Goal: Book appointment/travel/reservation

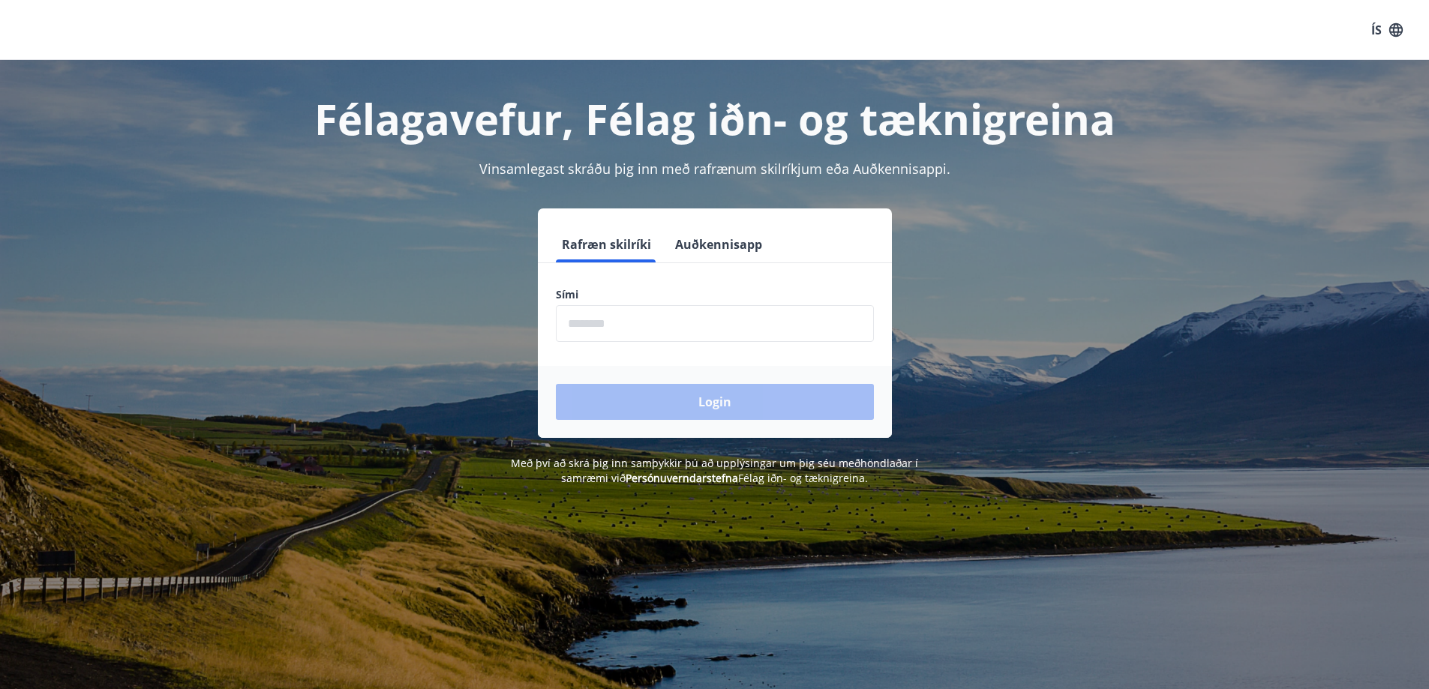
click at [725, 244] on button "Auðkennisapp" at bounding box center [718, 245] width 99 height 36
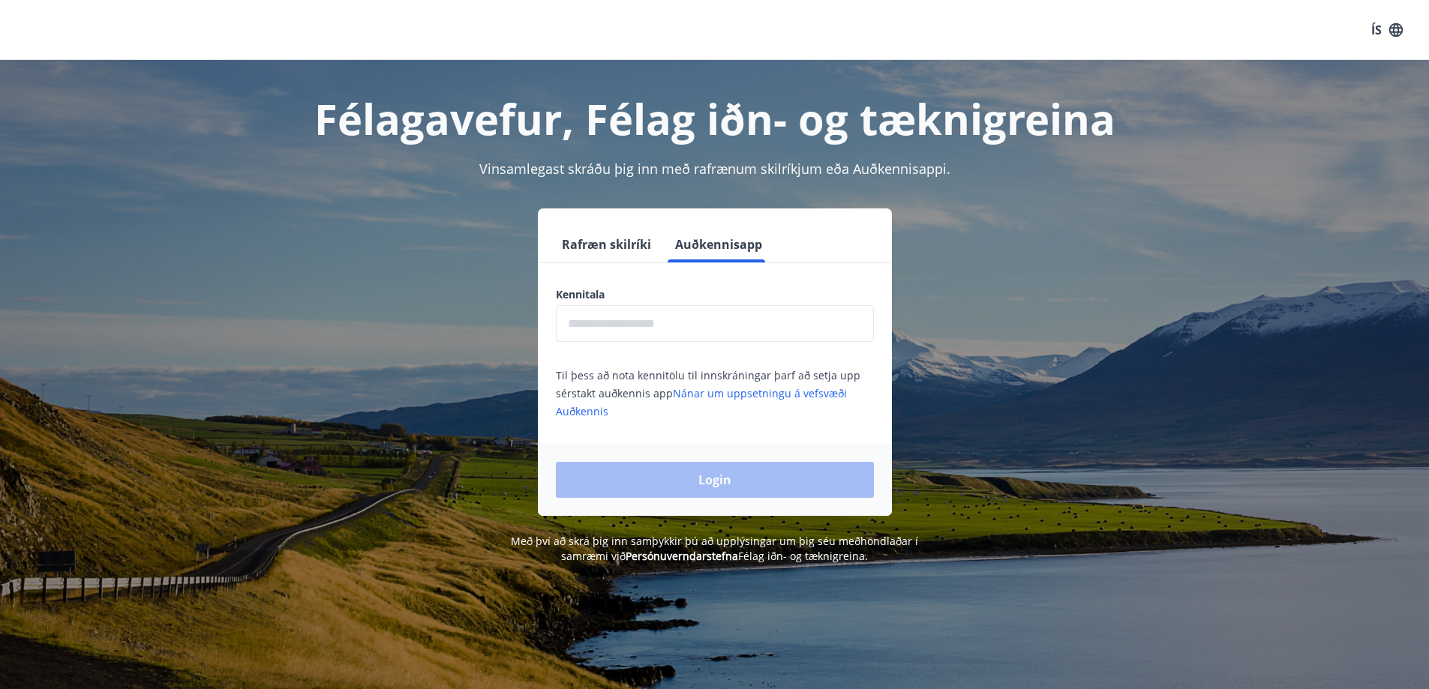
click at [657, 319] on input "text" at bounding box center [715, 323] width 318 height 37
type input "**********"
click at [705, 483] on button "Login" at bounding box center [715, 480] width 318 height 36
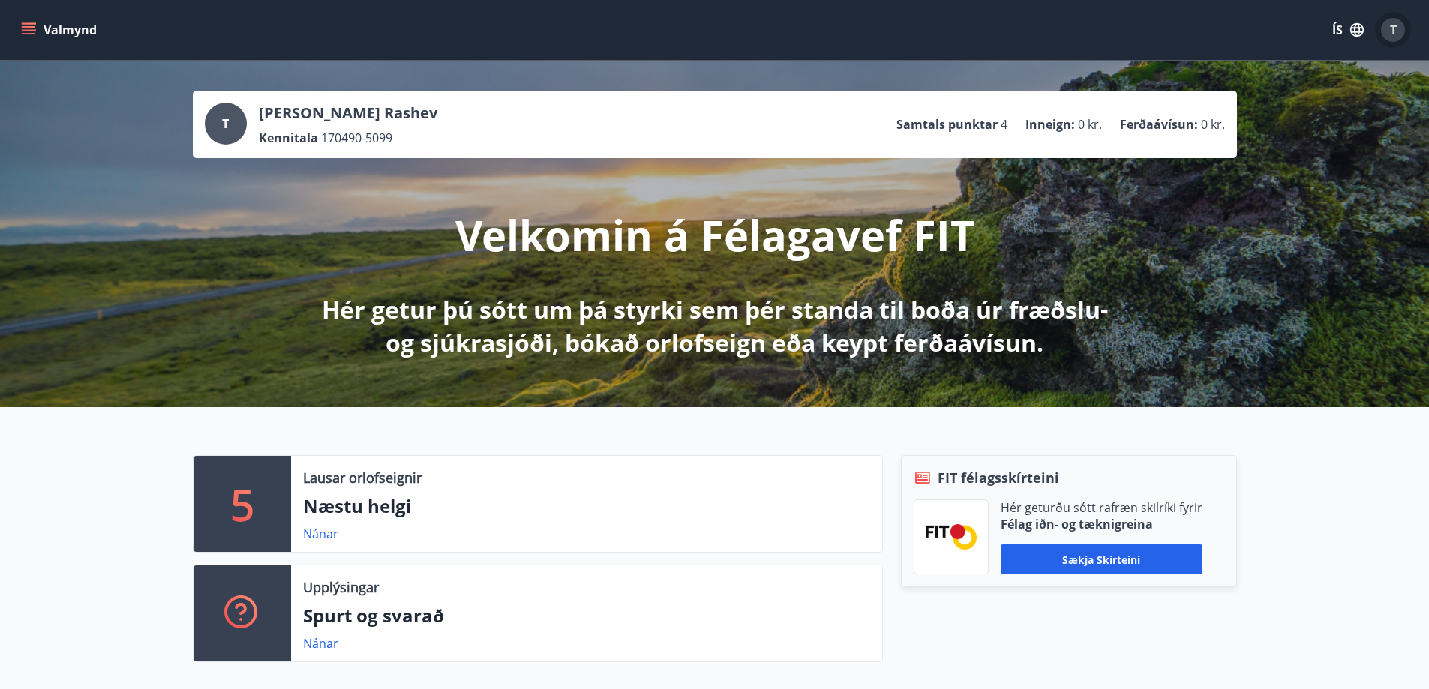
click at [1385, 32] on div "T" at bounding box center [1393, 30] width 24 height 24
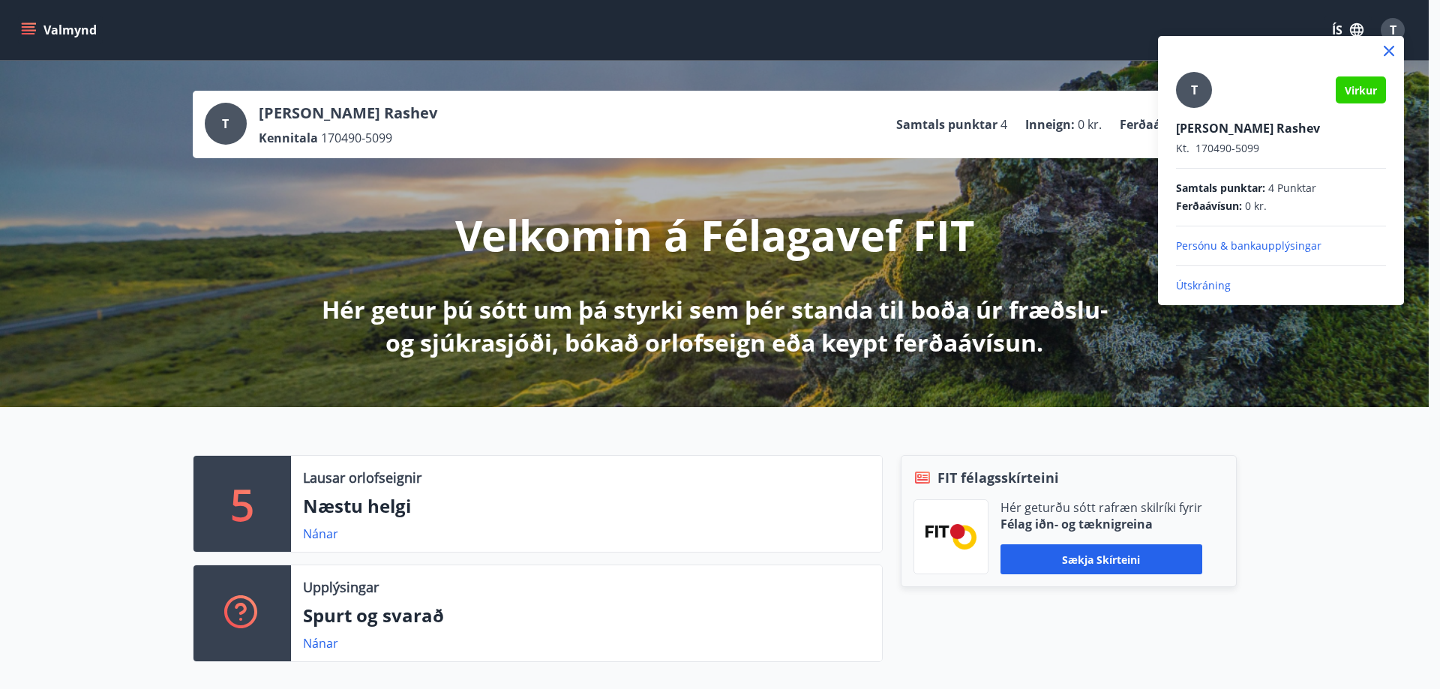
click at [1070, 32] on div at bounding box center [720, 344] width 1440 height 689
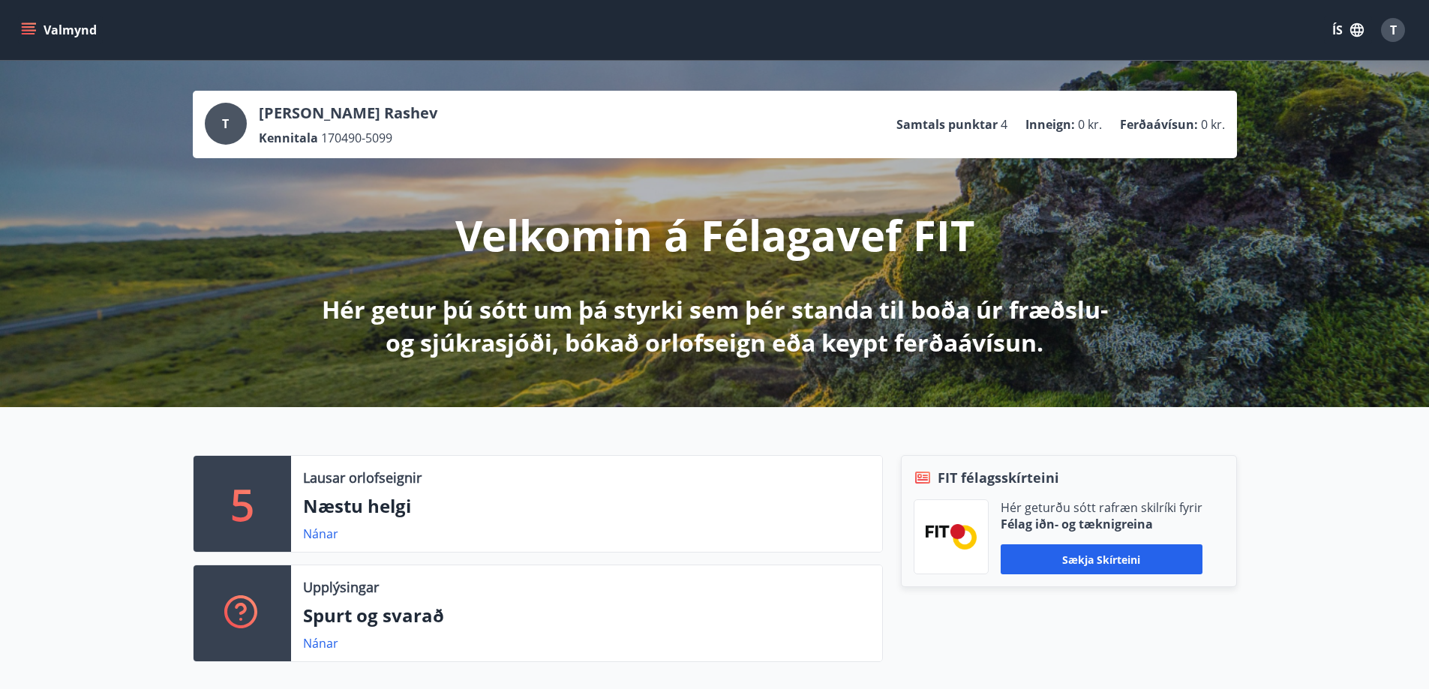
click at [43, 33] on button "Valmynd" at bounding box center [60, 30] width 85 height 27
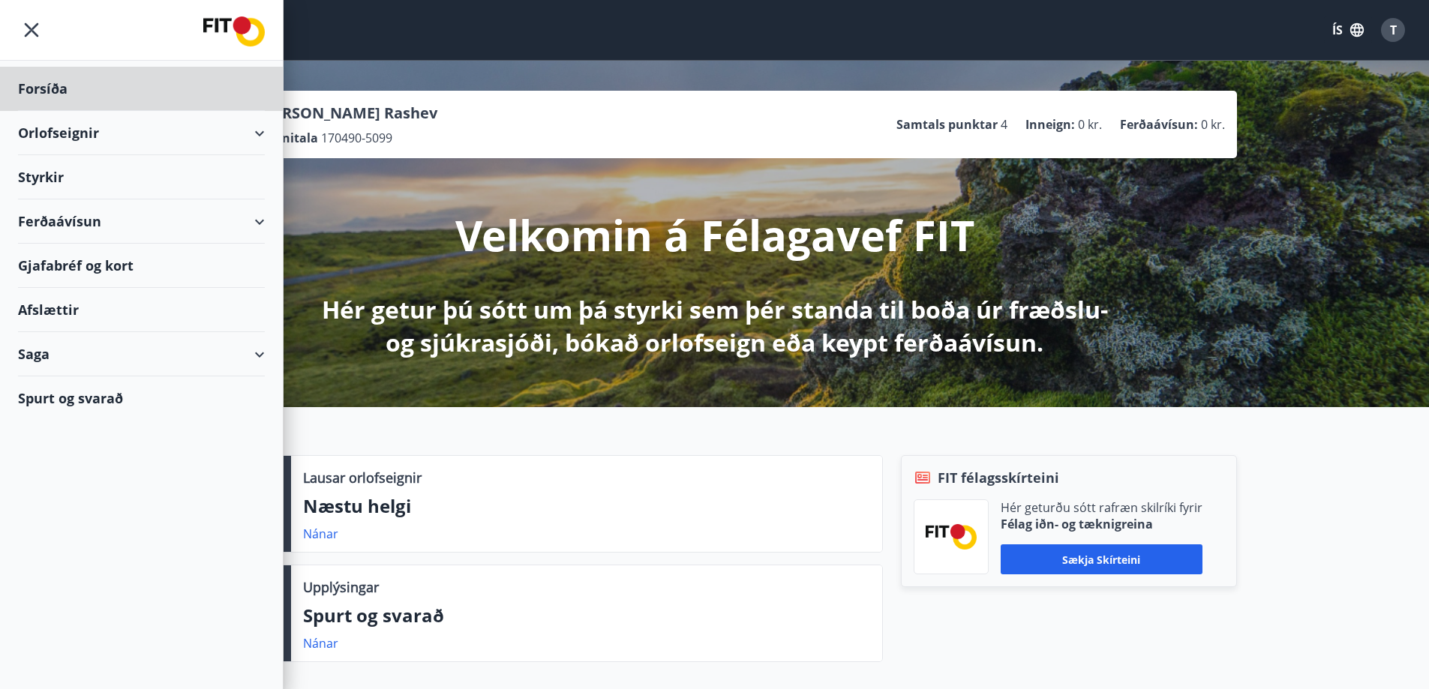
click at [48, 173] on div "Styrkir" at bounding box center [141, 177] width 247 height 44
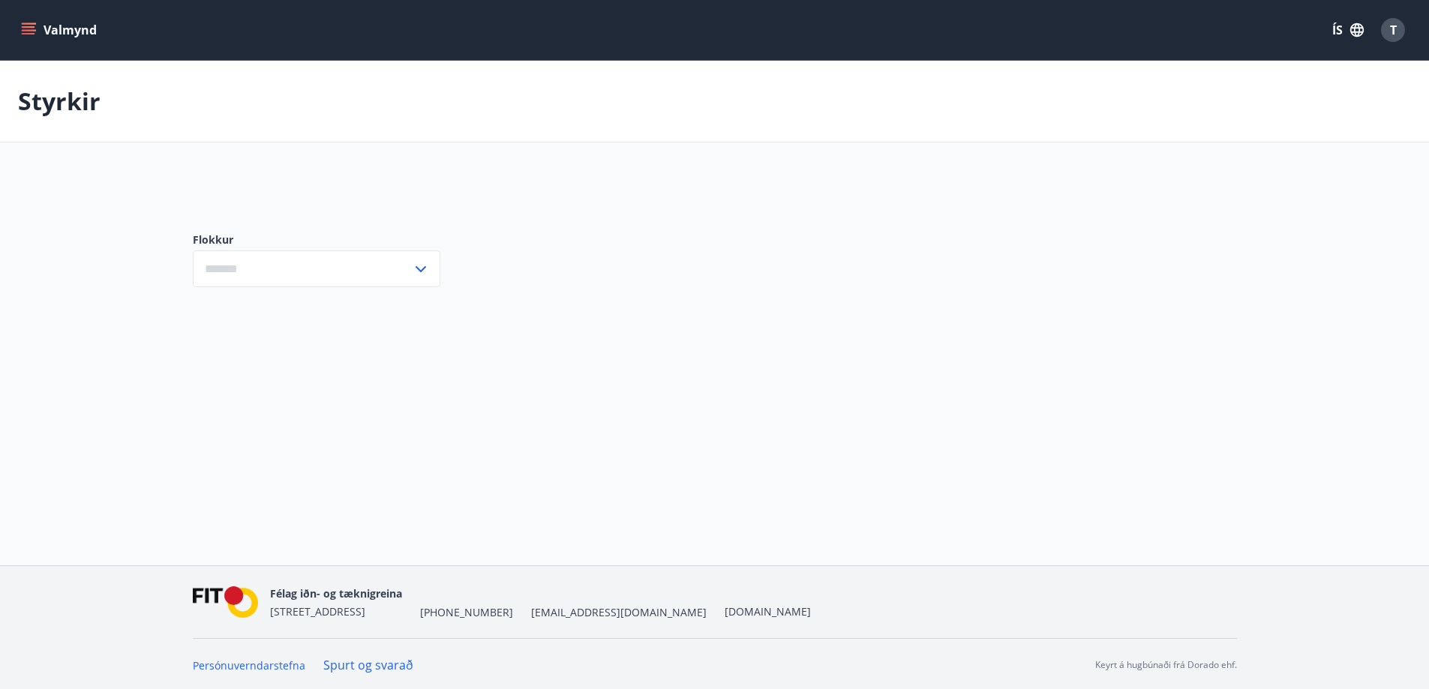
type input "***"
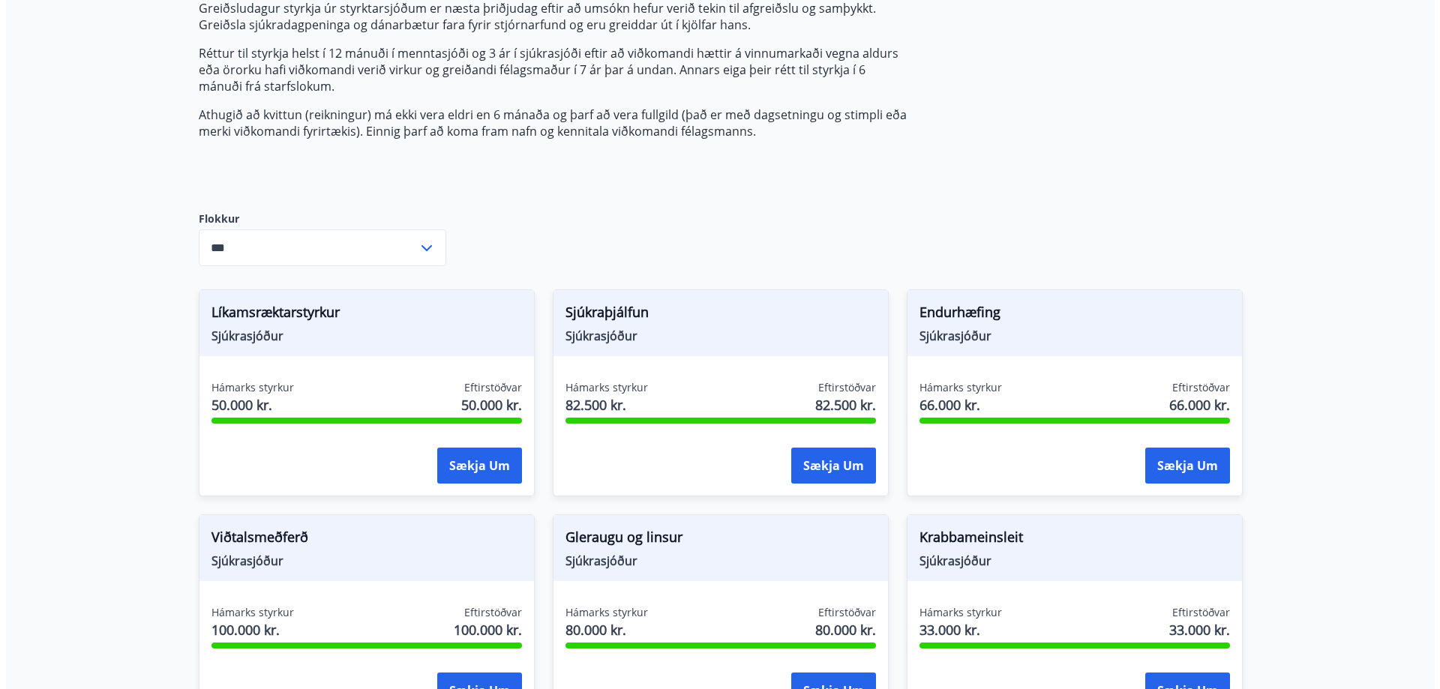
scroll to position [225, 0]
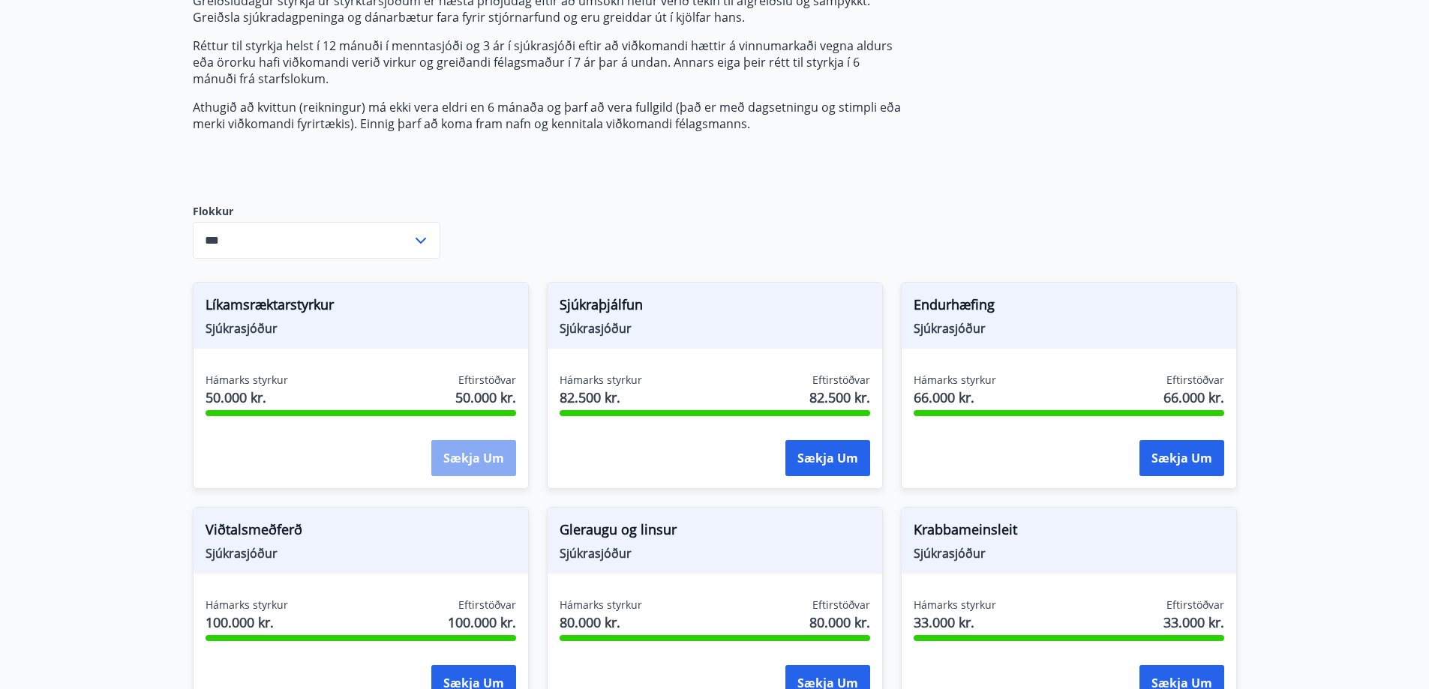
click at [464, 455] on button "Sækja um" at bounding box center [473, 458] width 85 height 36
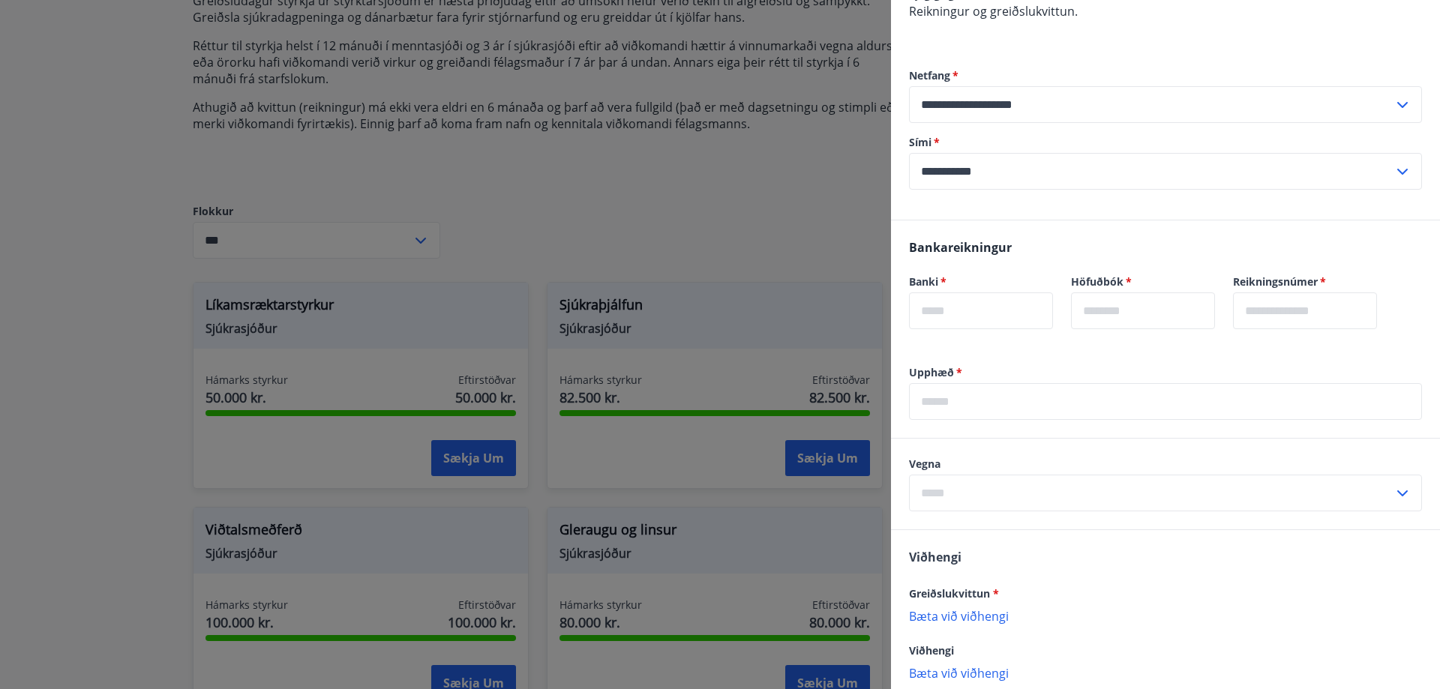
scroll to position [366, 0]
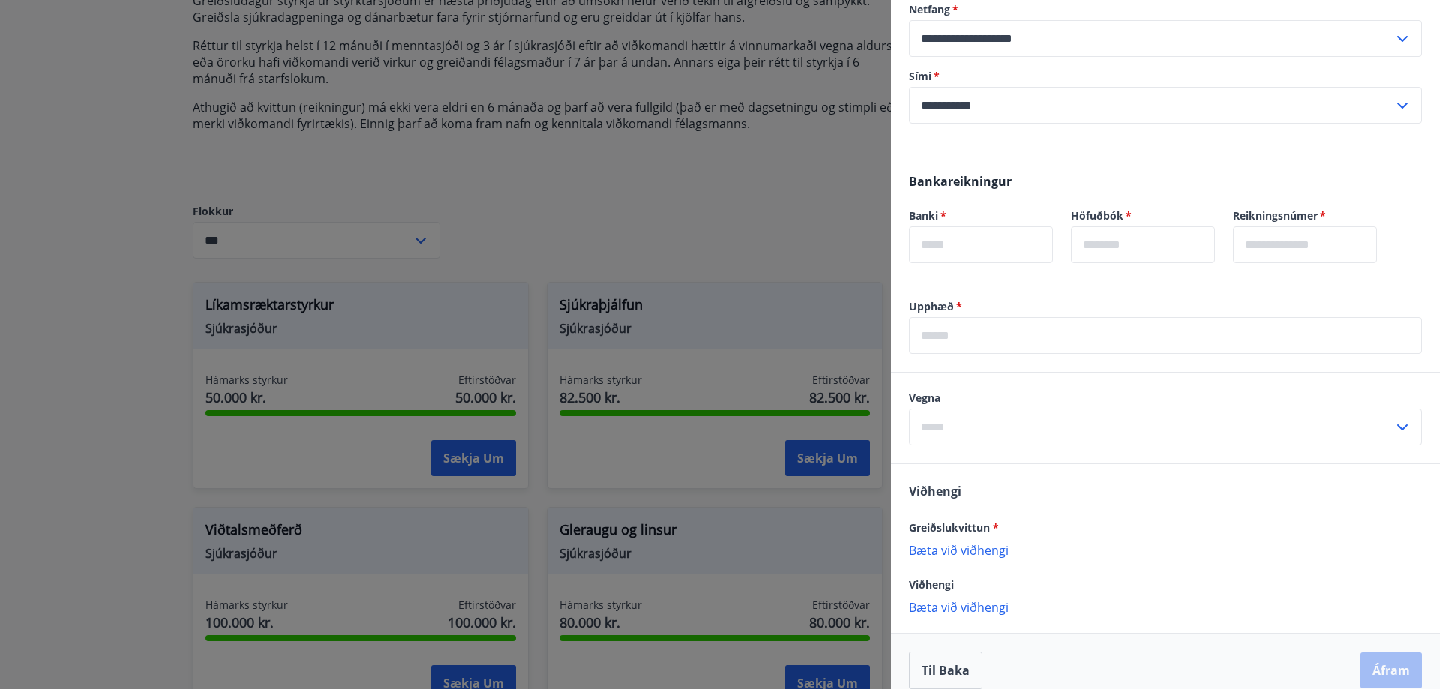
click at [986, 227] on input "text" at bounding box center [981, 245] width 144 height 37
click at [1109, 419] on input "text" at bounding box center [1151, 427] width 485 height 37
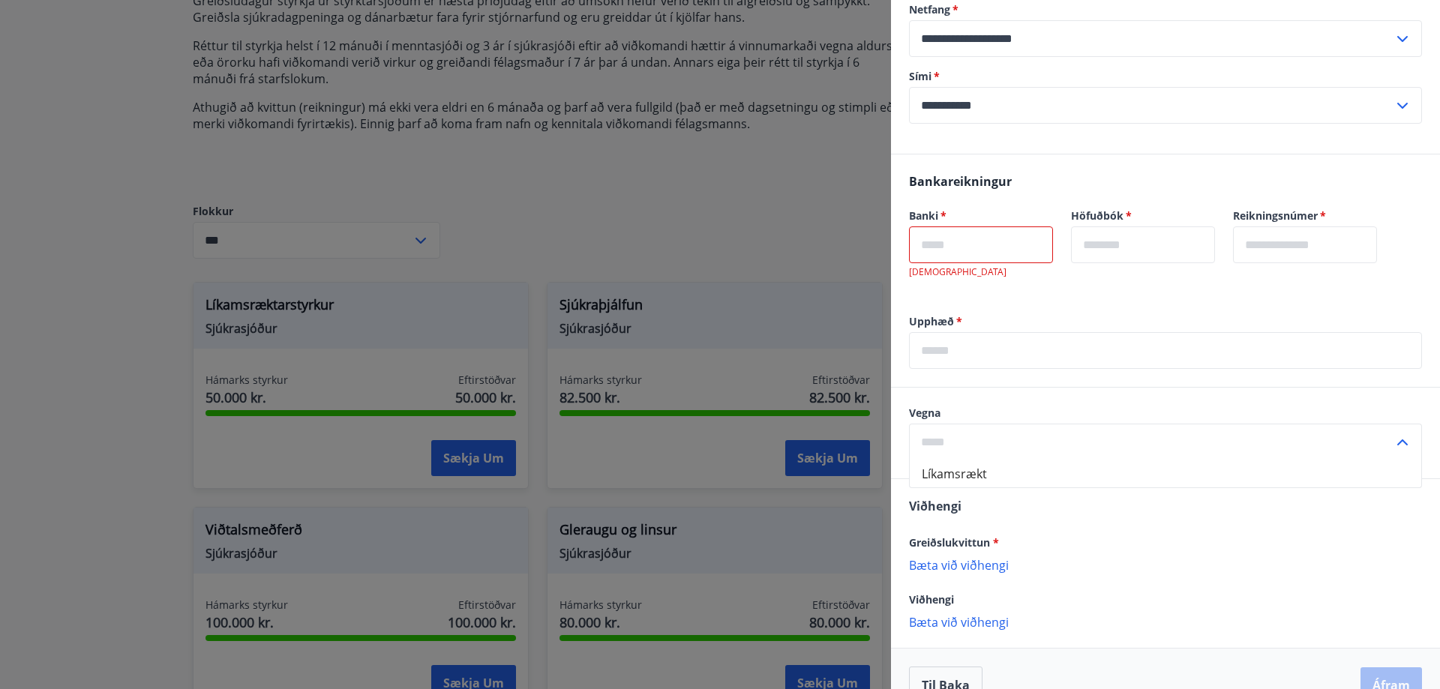
click at [1050, 461] on li "Líkamsrækt" at bounding box center [1166, 474] width 512 height 27
type input "**********"
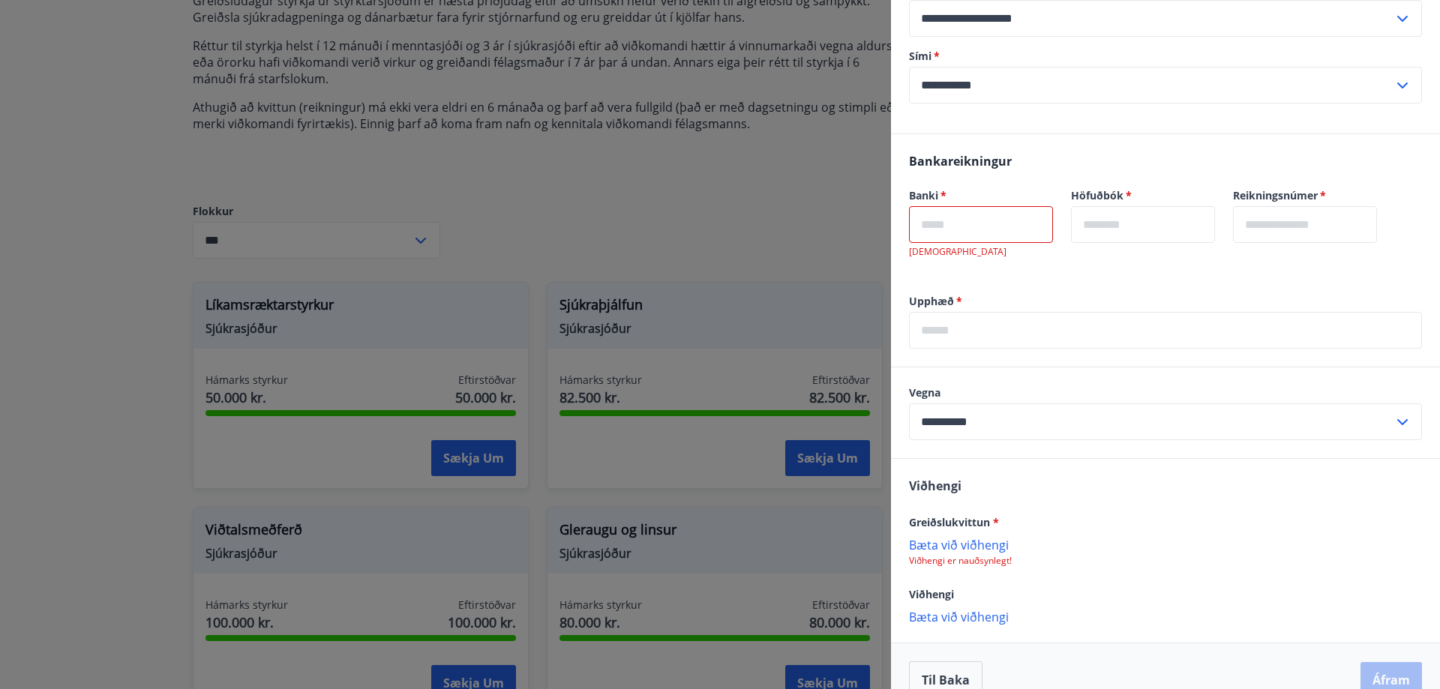
scroll to position [396, 0]
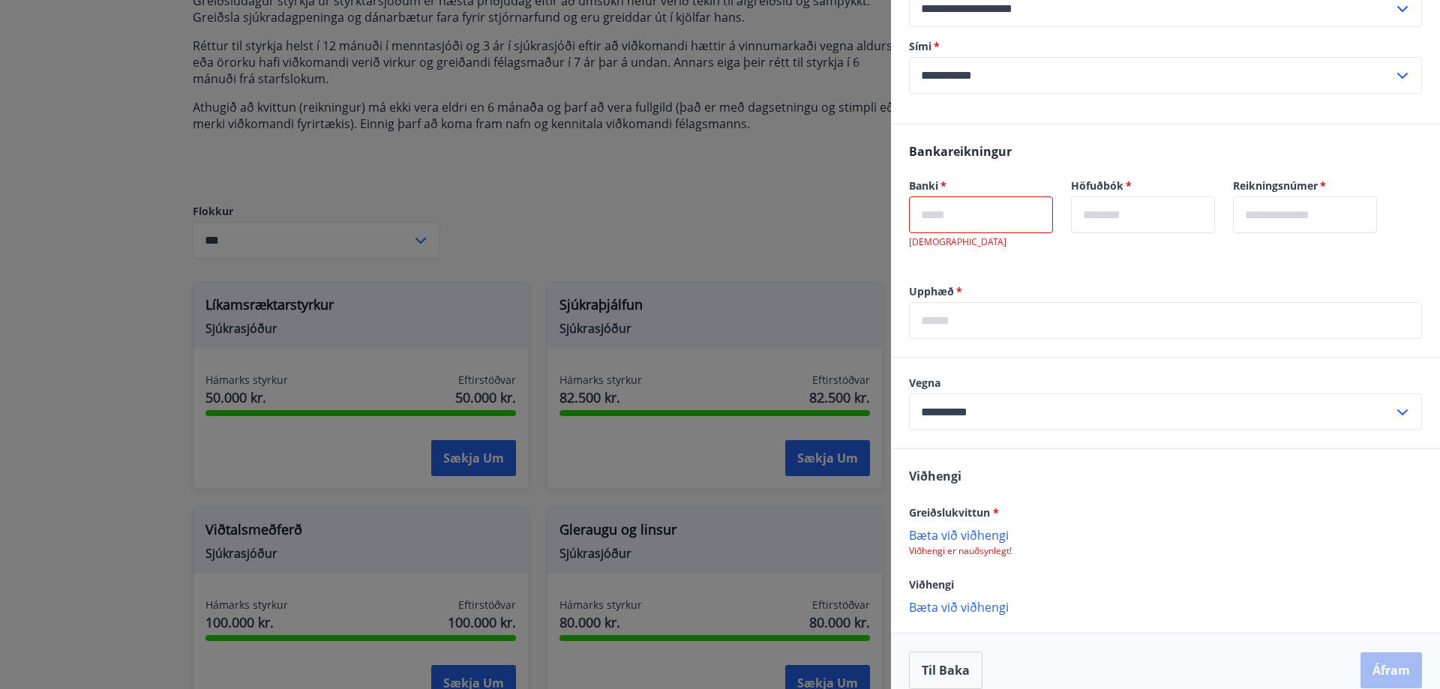
click at [995, 527] on p "Bæta við viðhengi" at bounding box center [1165, 534] width 513 height 15
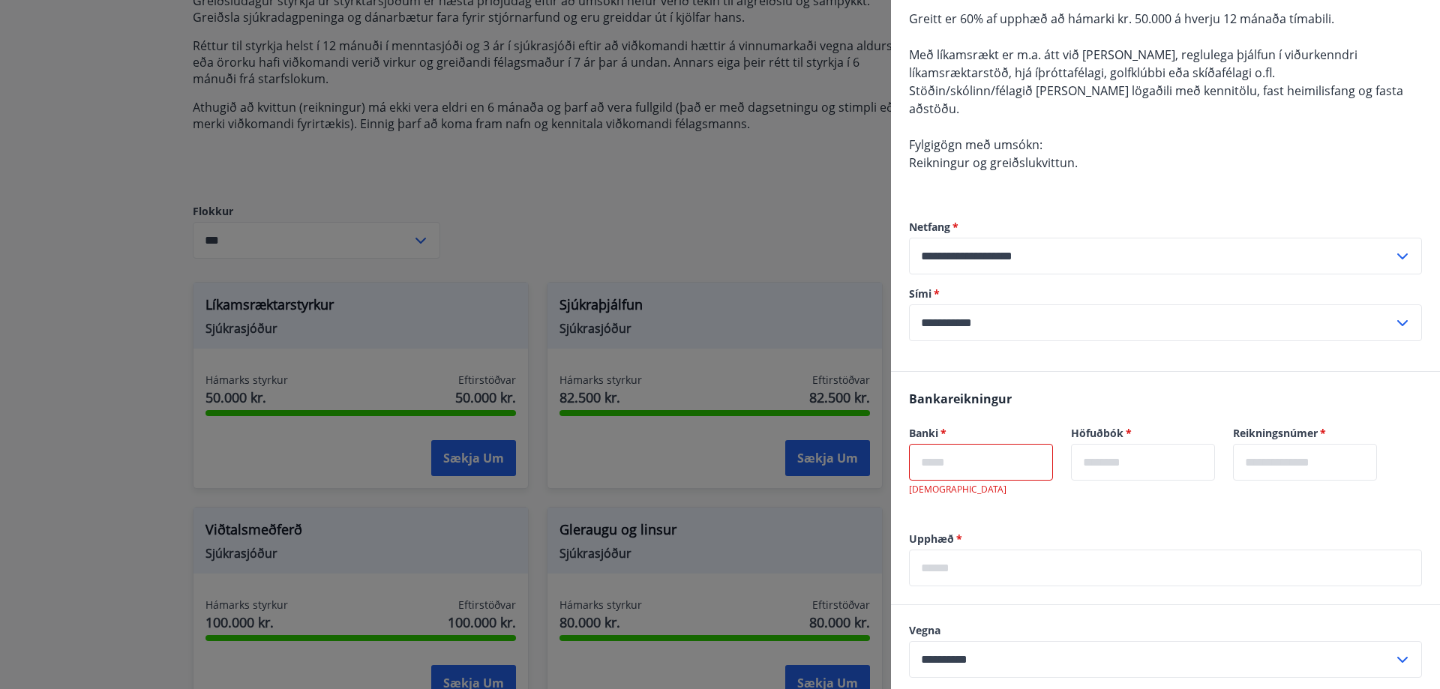
scroll to position [150, 0]
click at [986, 548] on input "text" at bounding box center [1165, 566] width 513 height 37
type input "******"
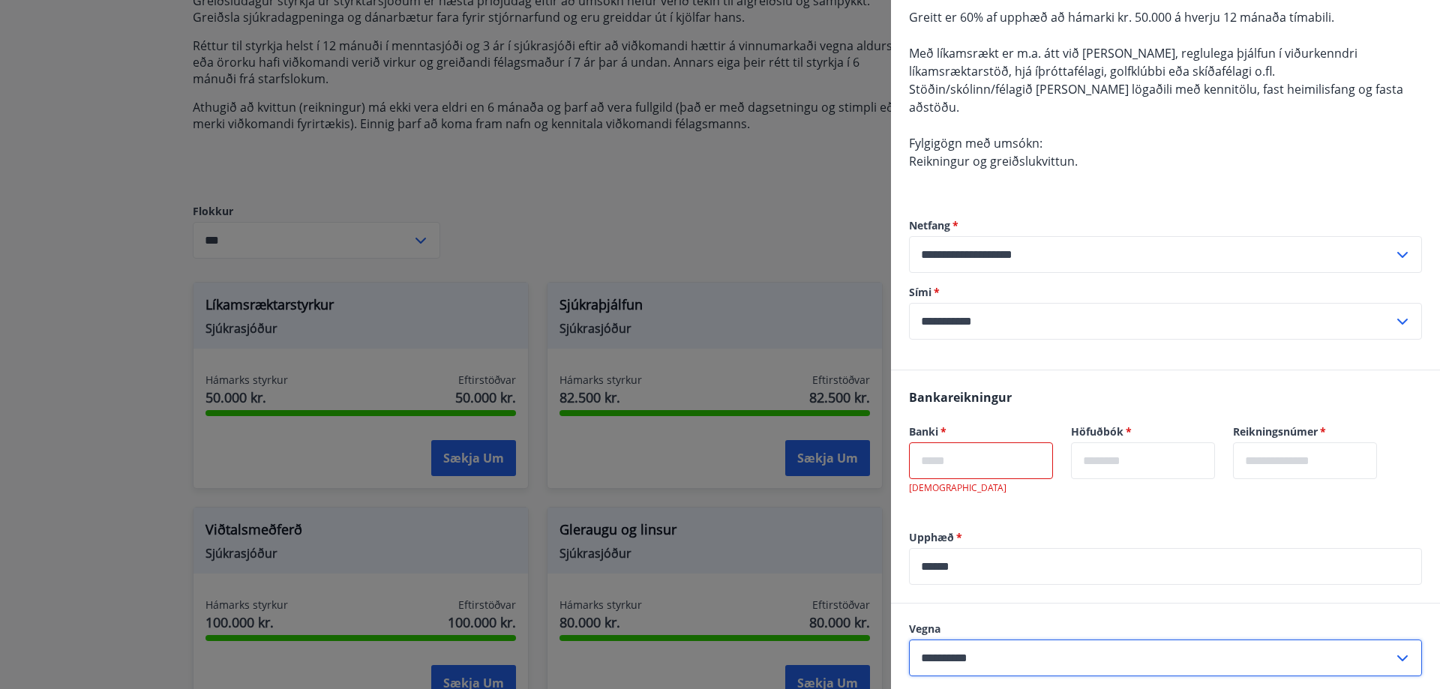
click at [1031, 643] on input "**********" at bounding box center [1151, 658] width 485 height 37
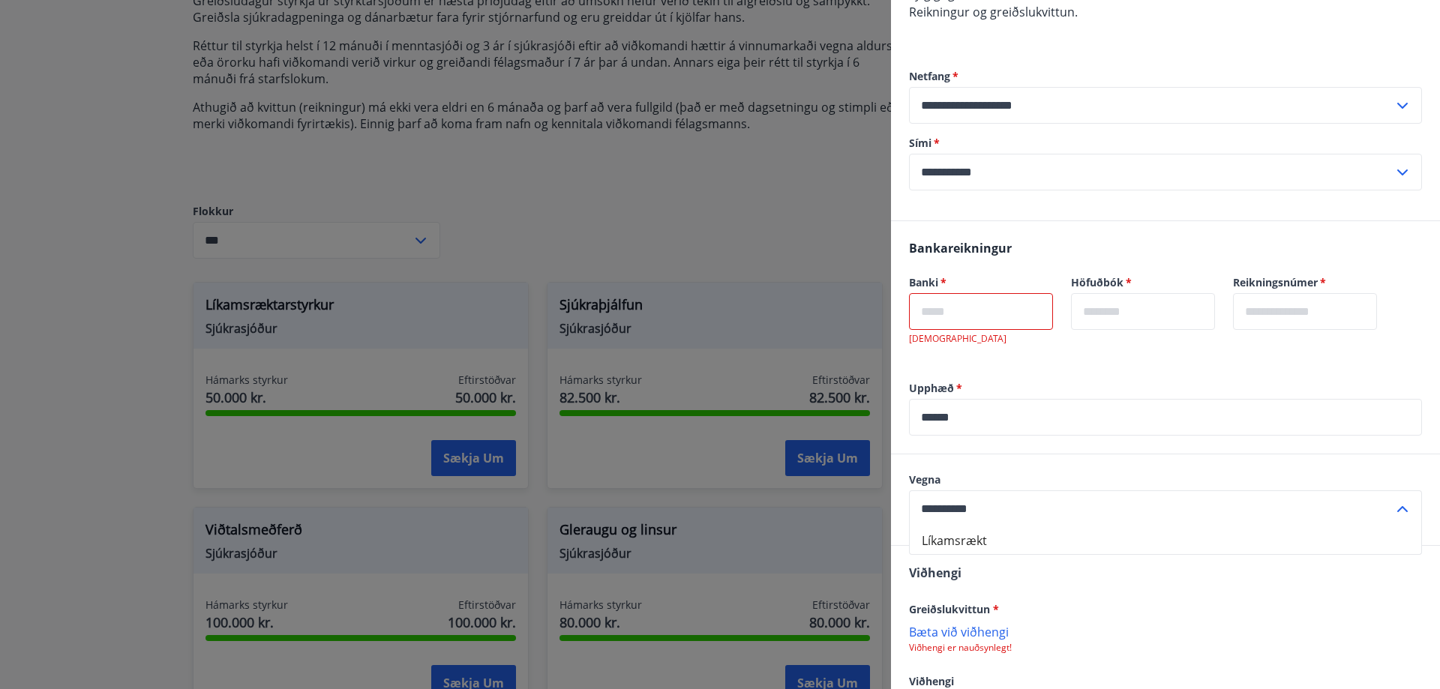
scroll to position [300, 0]
click at [977, 490] on input "**********" at bounding box center [1151, 508] width 485 height 37
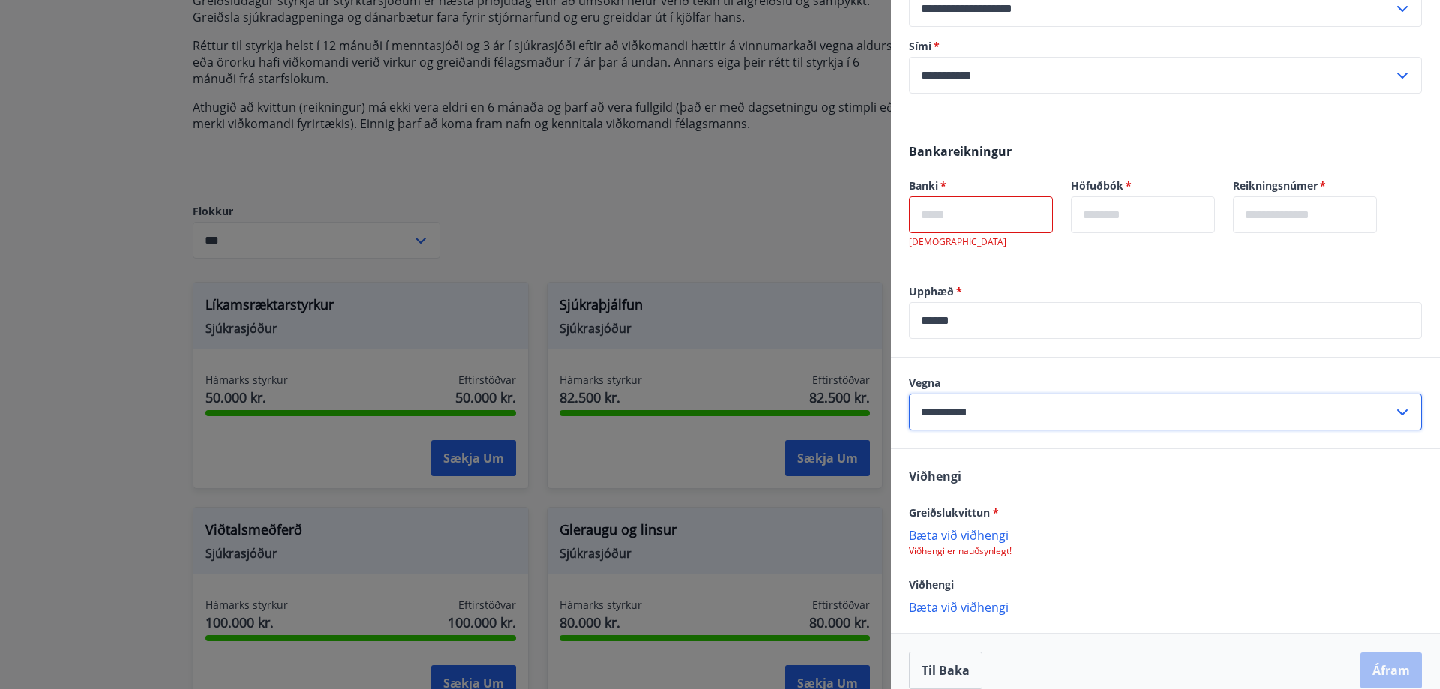
click at [924, 197] on input "text" at bounding box center [981, 215] width 144 height 37
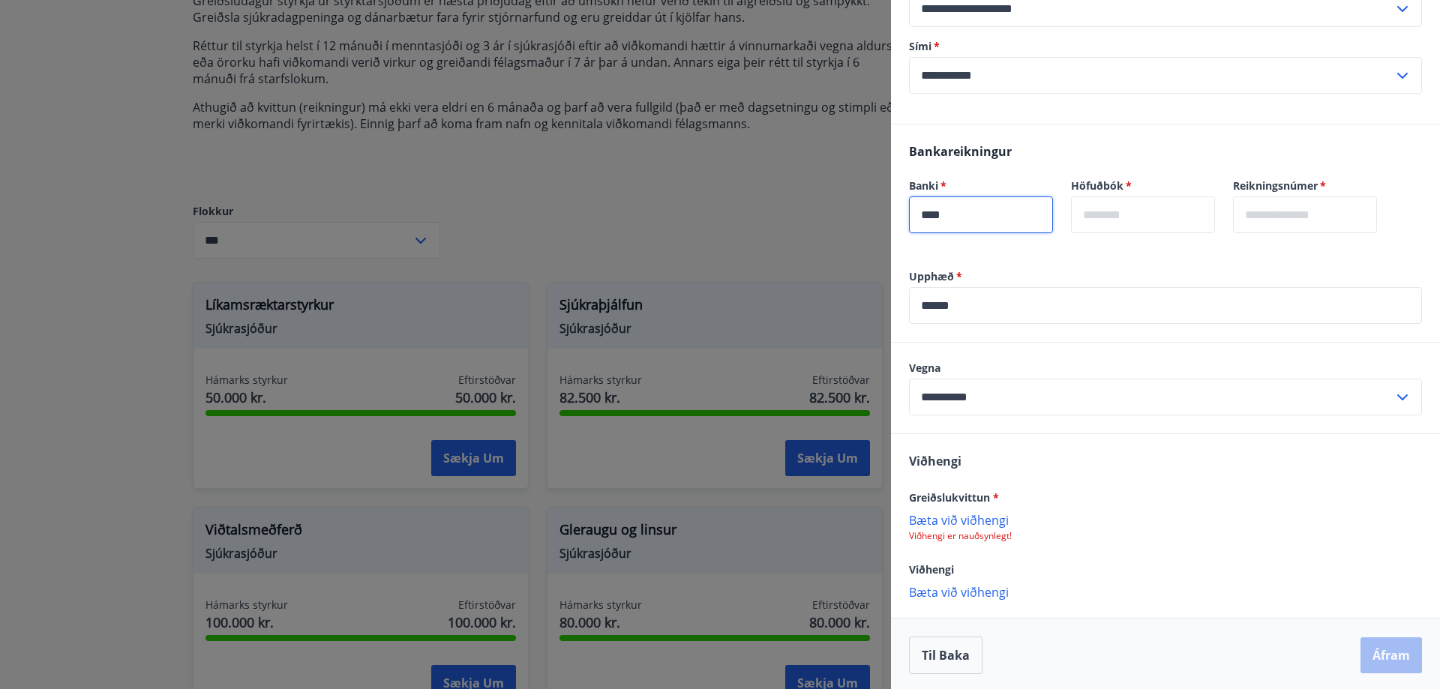
scroll to position [381, 0]
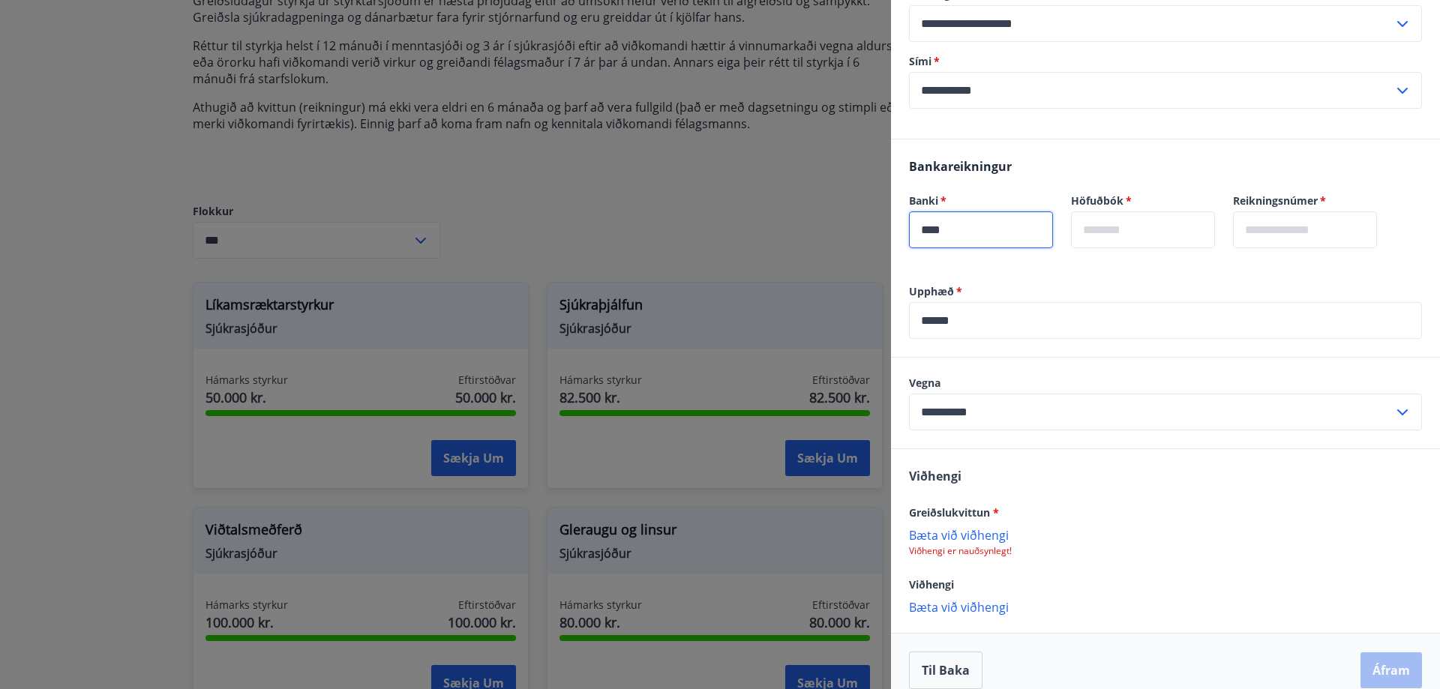
type input "****"
click at [1112, 212] on input "text" at bounding box center [1143, 230] width 144 height 37
type input "**"
click at [1352, 213] on input "text" at bounding box center [1305, 230] width 144 height 37
type input "******"
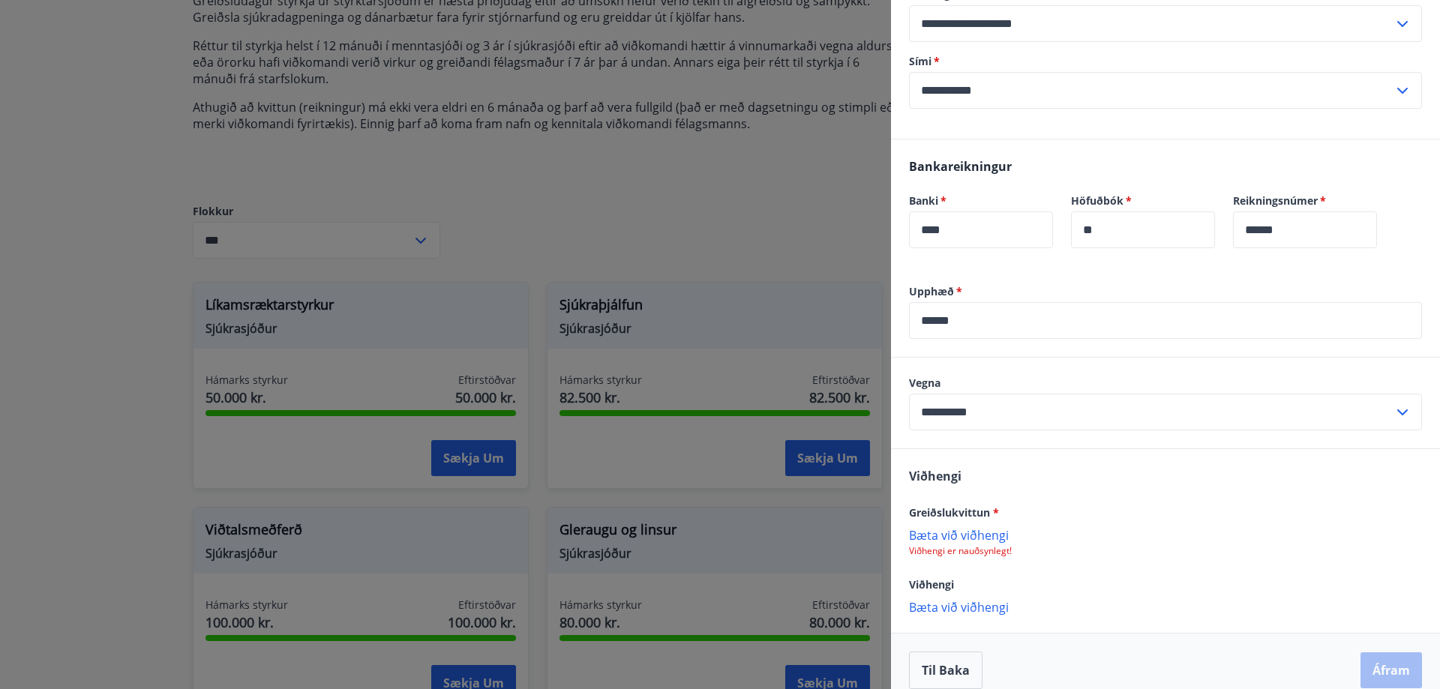
click at [985, 527] on p "Bæta við viðhengi" at bounding box center [1165, 534] width 513 height 15
click at [1397, 653] on button "Áfram" at bounding box center [1392, 671] width 62 height 36
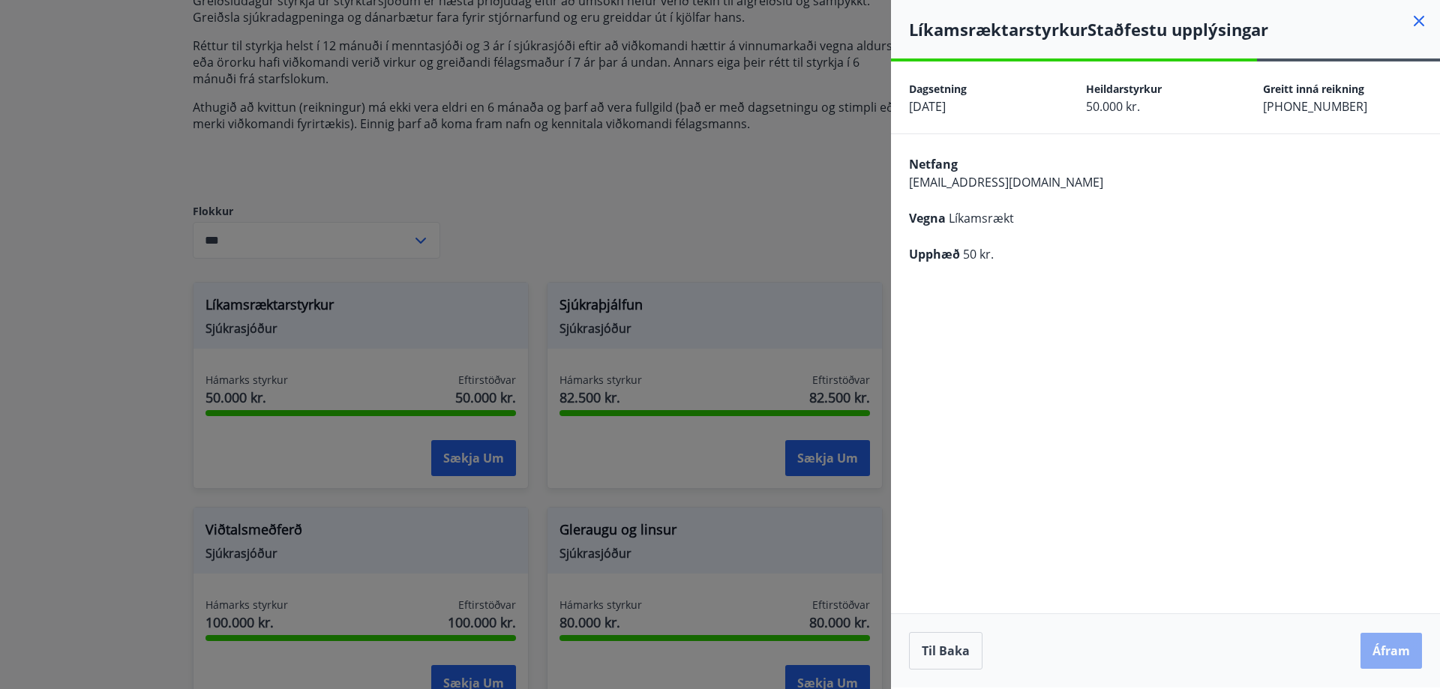
click at [1400, 650] on button "Áfram" at bounding box center [1392, 651] width 62 height 36
click at [964, 649] on button "Til baka" at bounding box center [946, 651] width 74 height 38
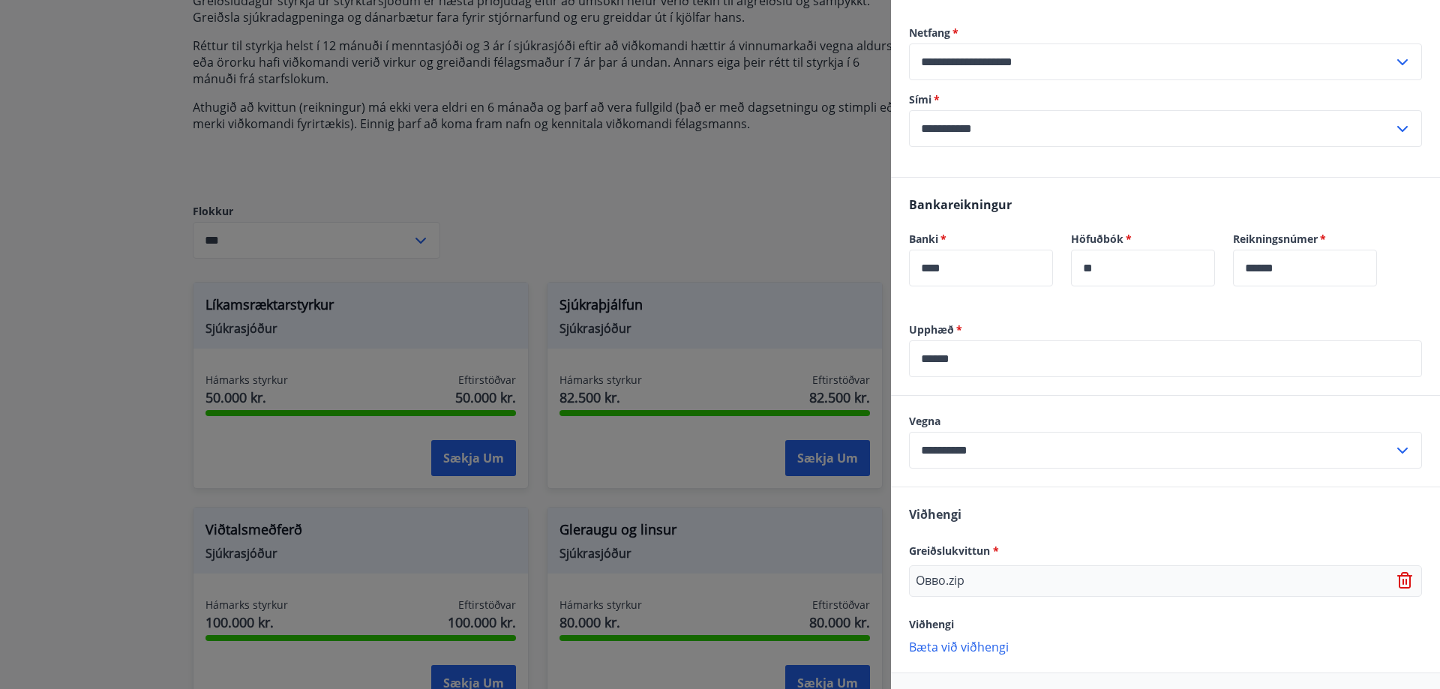
scroll to position [383, 0]
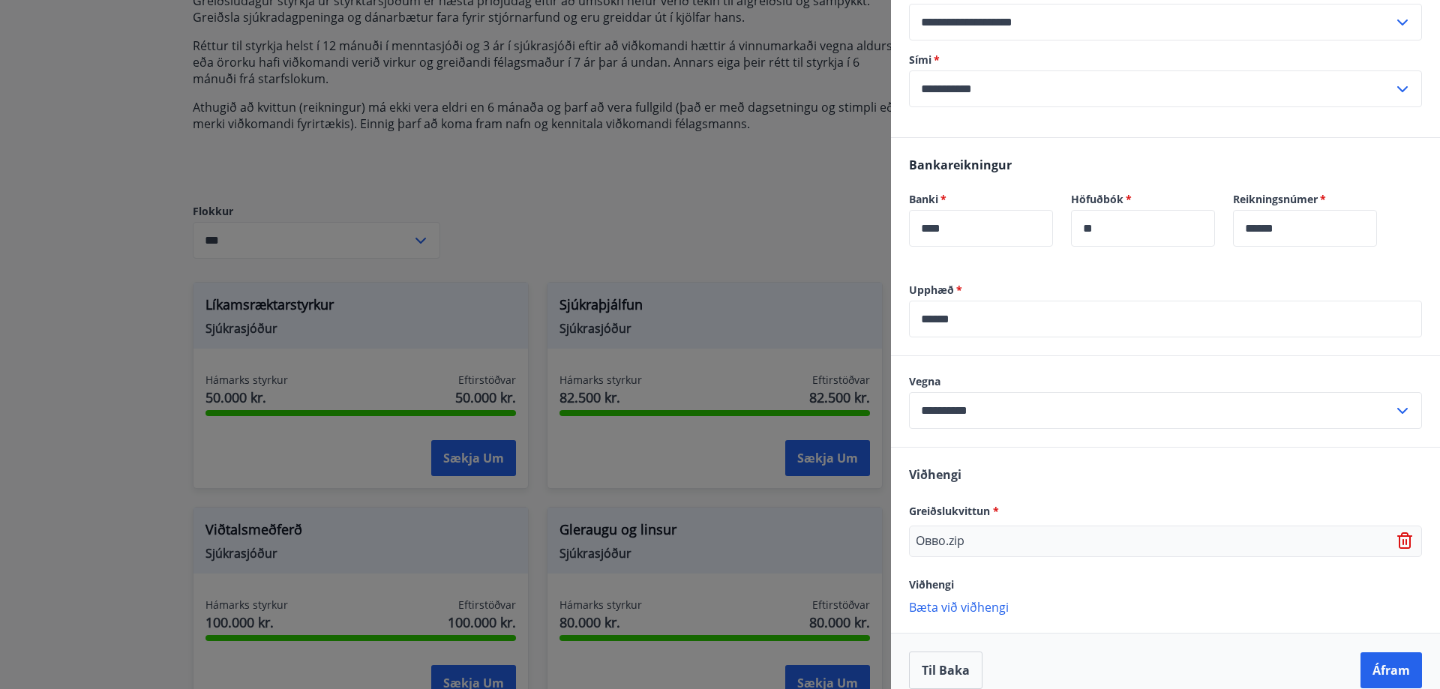
click at [1397, 533] on icon at bounding box center [1406, 542] width 18 height 18
click at [973, 527] on p "Bæta við viðhengi" at bounding box center [1165, 534] width 513 height 15
click at [989, 527] on p "Bæta við viðhengi" at bounding box center [1165, 534] width 513 height 15
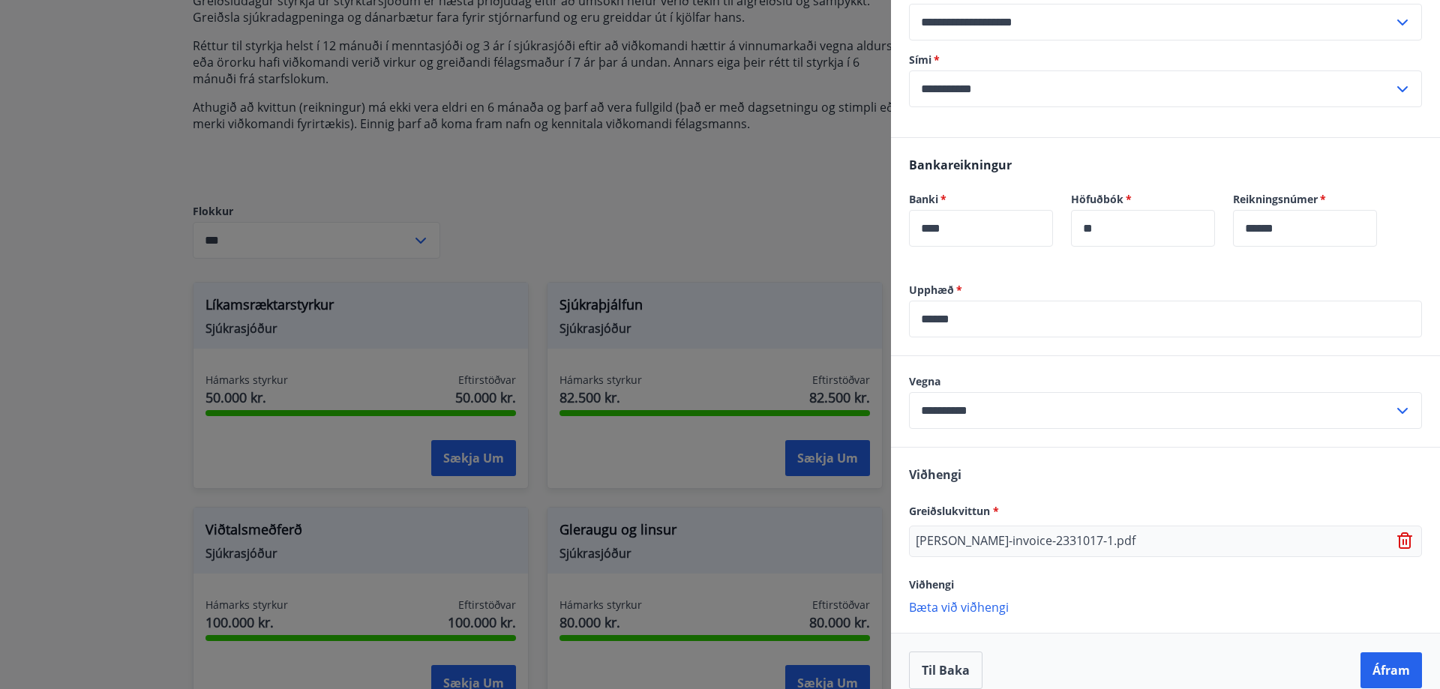
click at [956, 599] on p "Bæta við viðhengi" at bounding box center [1165, 606] width 513 height 15
click at [993, 631] on p "Bæta við viðhengi" at bounding box center [1165, 638] width 513 height 15
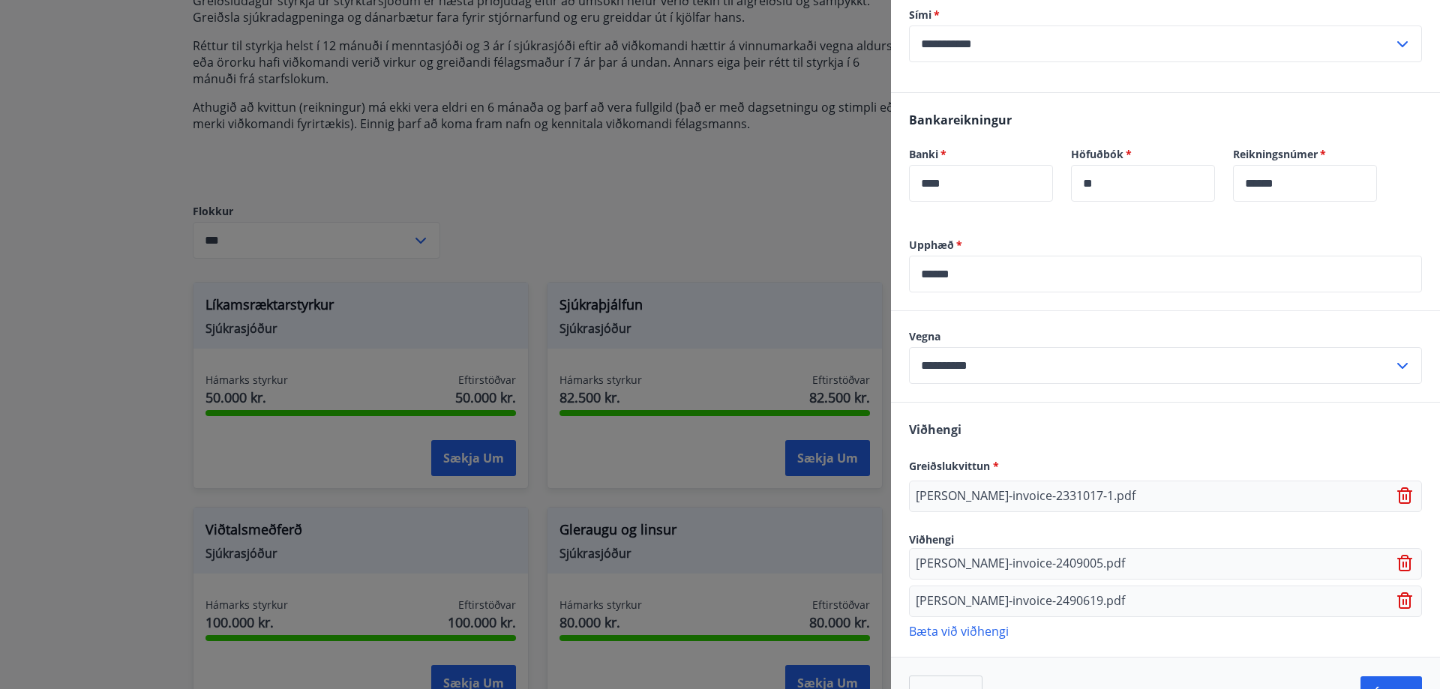
scroll to position [452, 0]
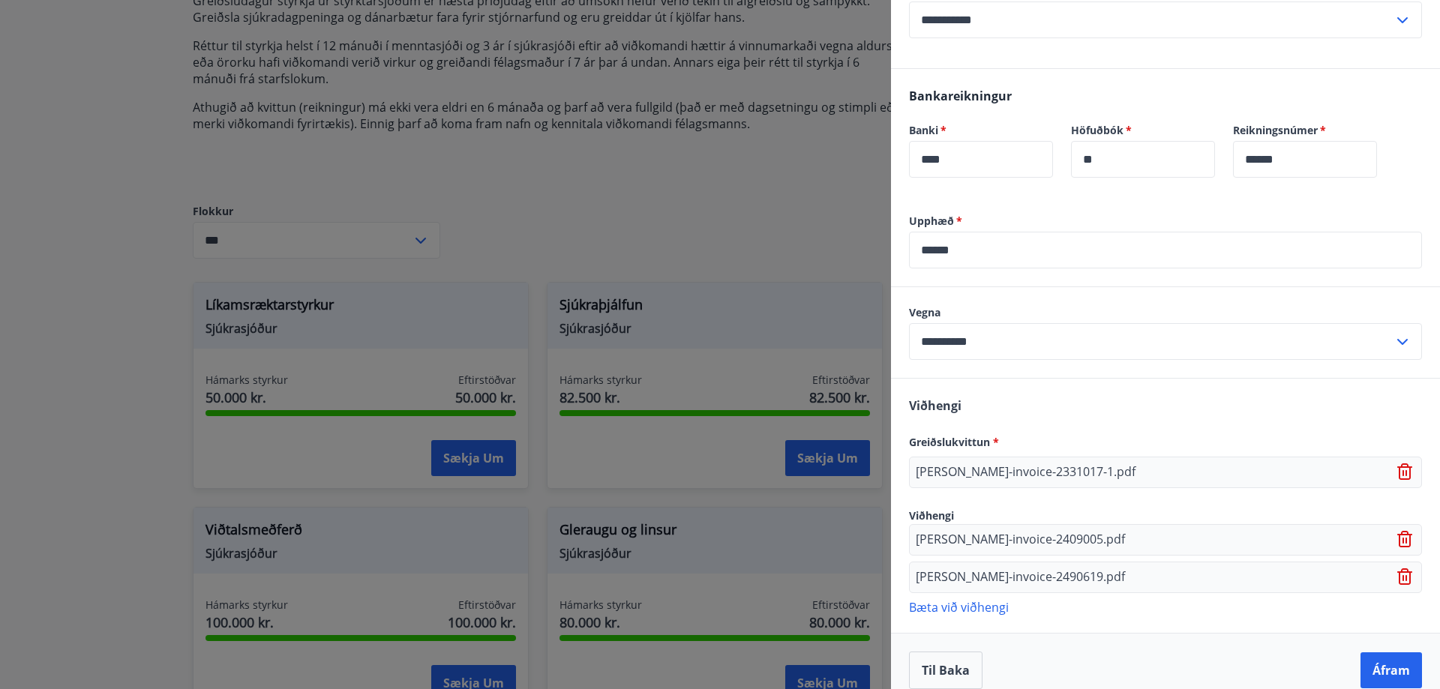
click at [996, 599] on p "Bæta við viðhengi" at bounding box center [1165, 606] width 513 height 15
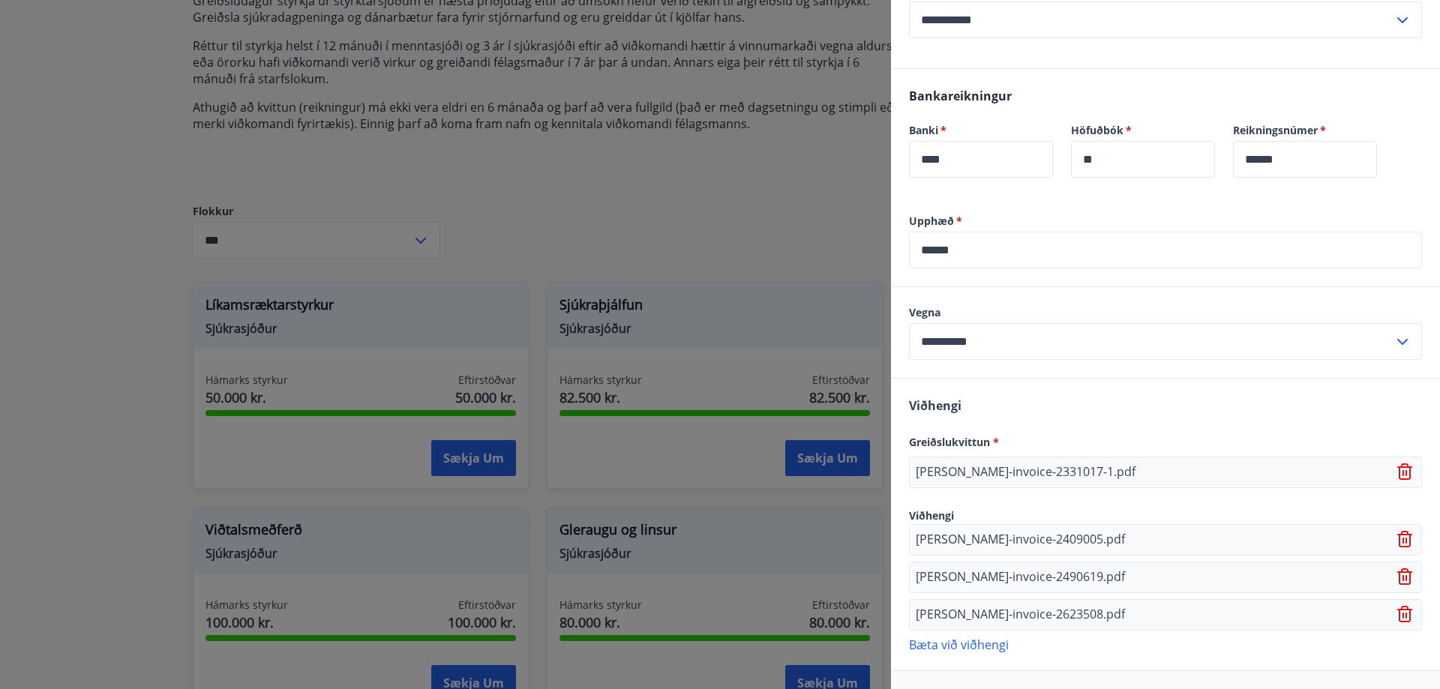
click at [987, 637] on p "Bæta við viðhengi" at bounding box center [1165, 644] width 513 height 15
click at [981, 674] on p "Bæta við viðhengi" at bounding box center [1165, 681] width 513 height 15
drag, startPoint x: 1091, startPoint y: 554, endPoint x: 1108, endPoint y: 560, distance: 18.3
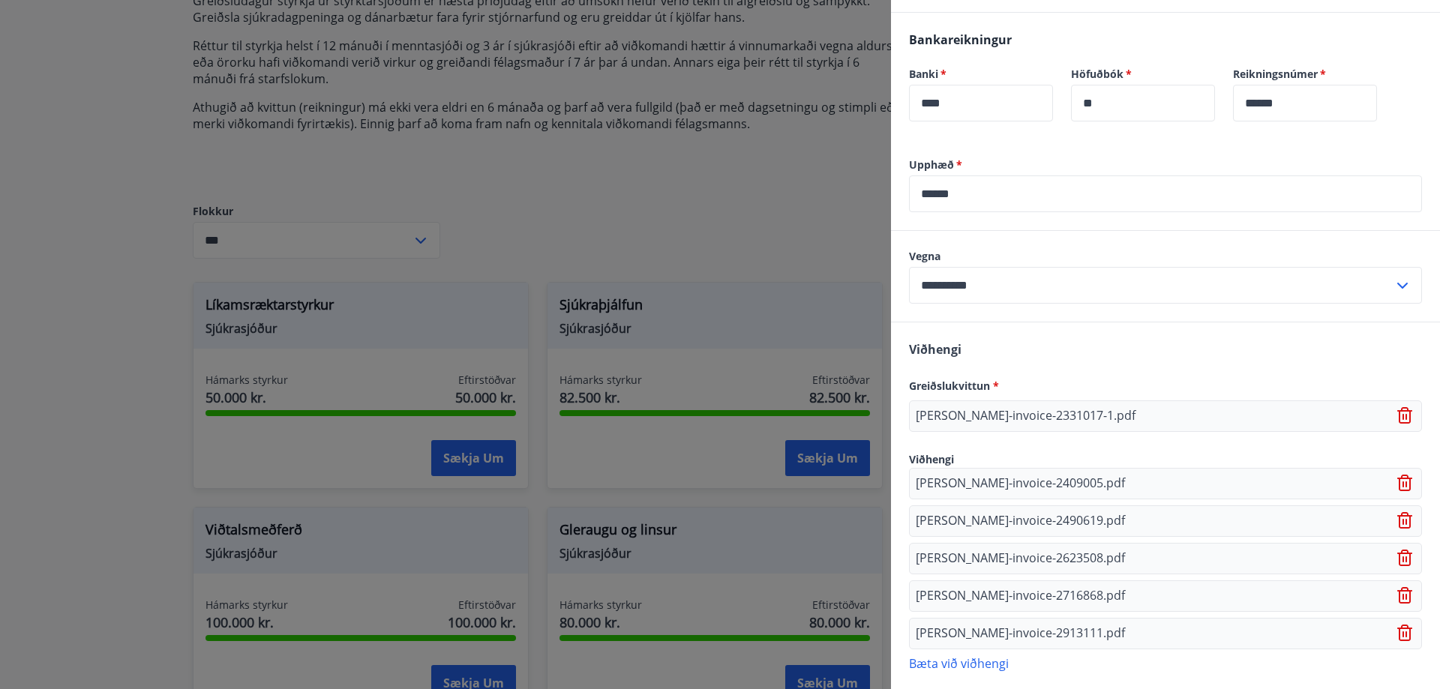
scroll to position [564, 0]
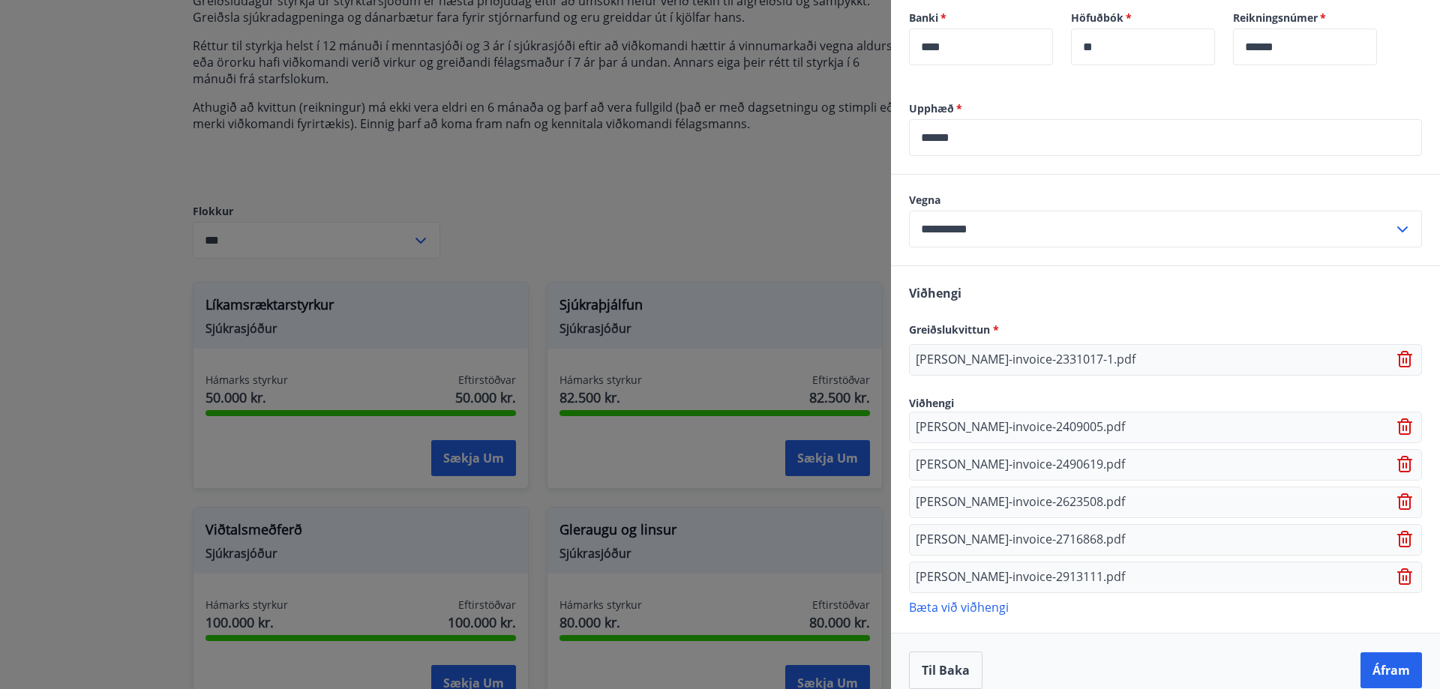
click at [980, 599] on p "Bæta við viðhengi" at bounding box center [1165, 606] width 513 height 15
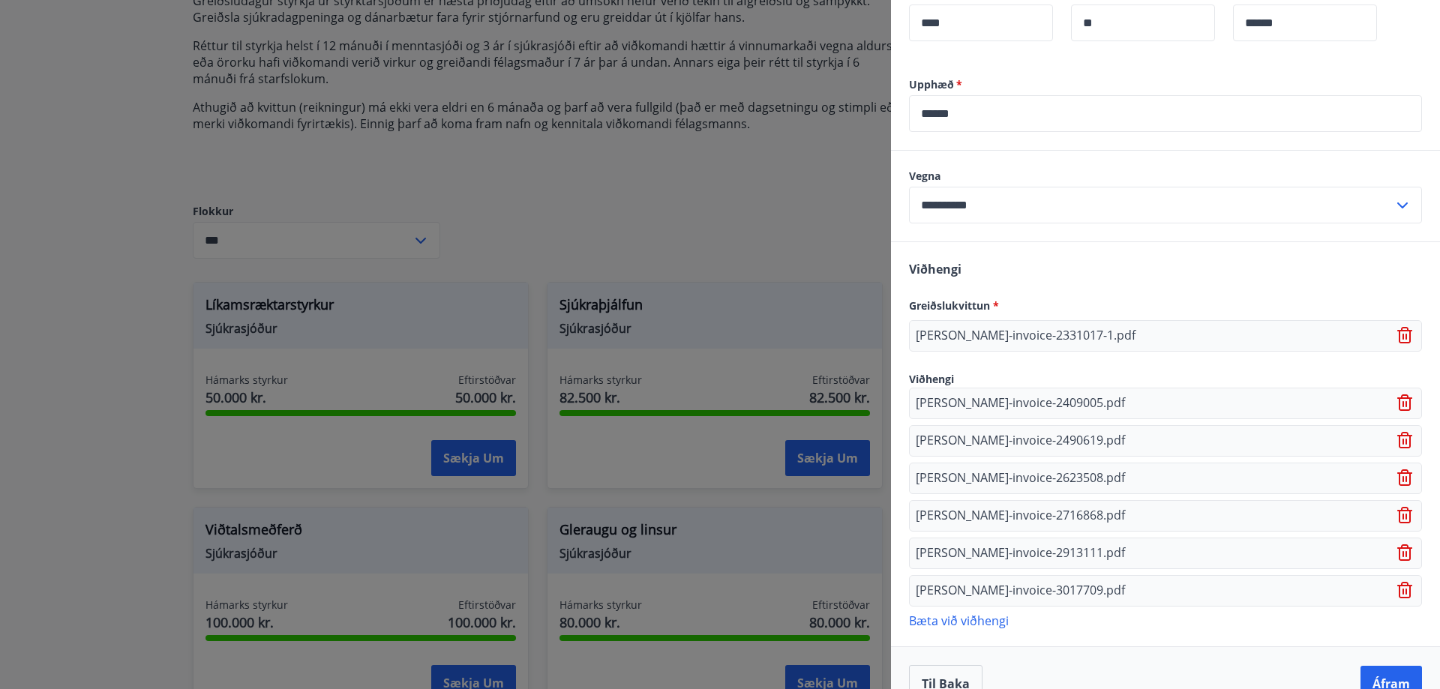
scroll to position [602, 0]
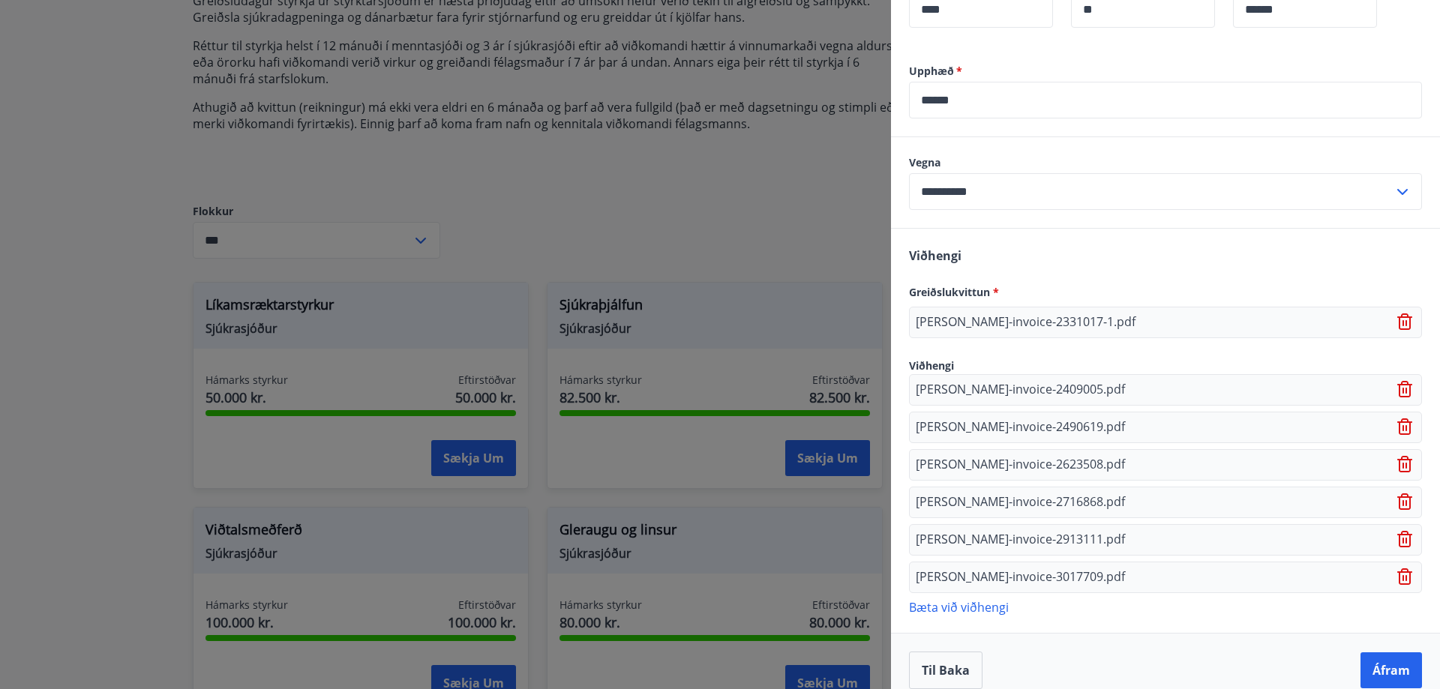
click at [992, 599] on p "Bæta við viðhengi" at bounding box center [1165, 606] width 513 height 15
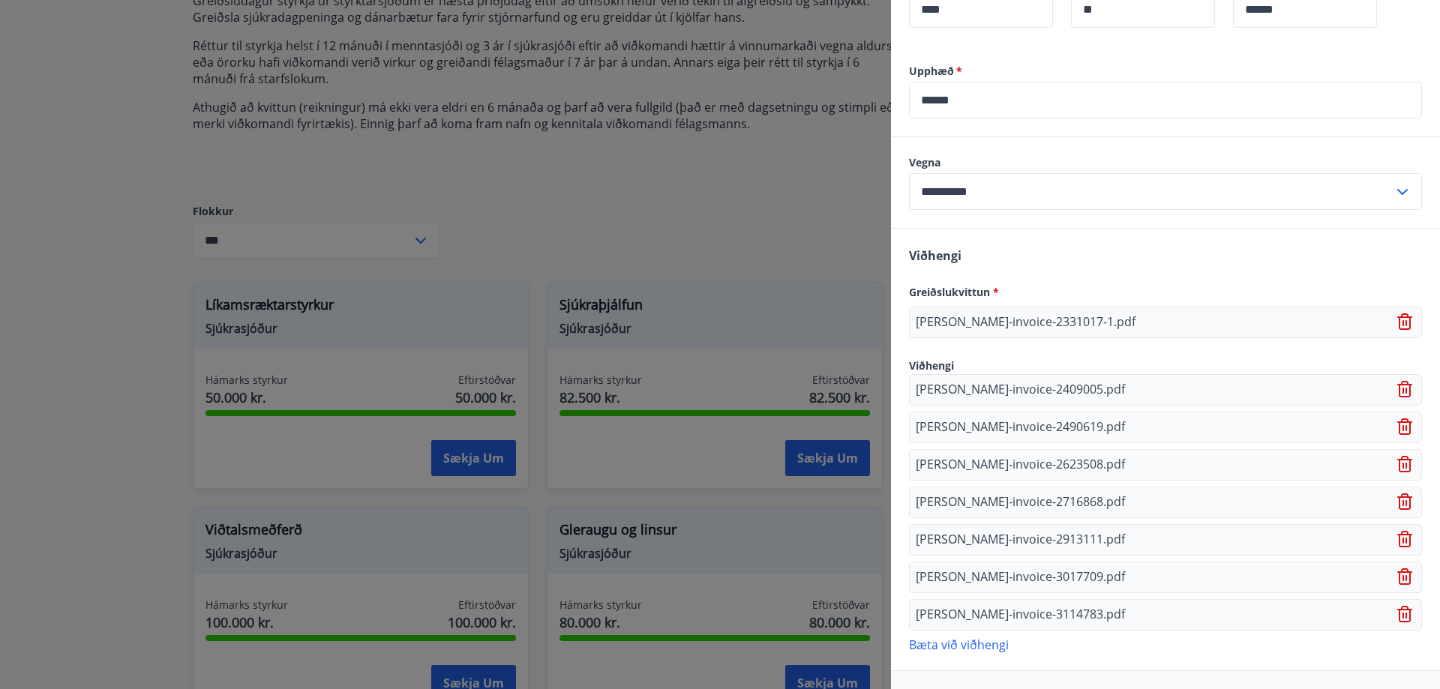
click at [997, 637] on p "Bæta við viðhengi" at bounding box center [1165, 644] width 513 height 15
click at [989, 674] on p "Bæta við viðhengi" at bounding box center [1165, 681] width 513 height 15
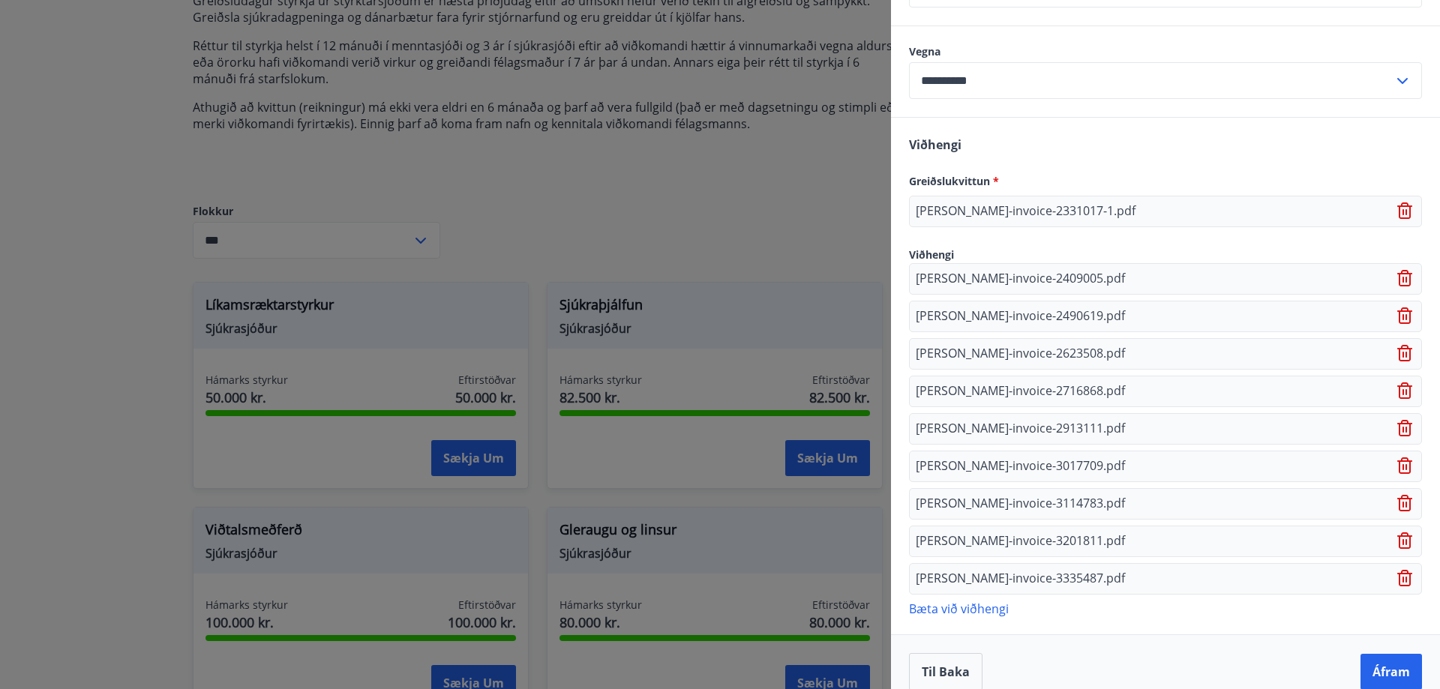
scroll to position [714, 0]
click at [996, 600] on div "Viðhengi Greiðslukvittun * [PERSON_NAME]-invoice-2331017-1.pdf Viðhengi [PERSON…" at bounding box center [1165, 374] width 549 height 516
click at [993, 599] on p "Bæta við viðhengi" at bounding box center [1165, 606] width 513 height 15
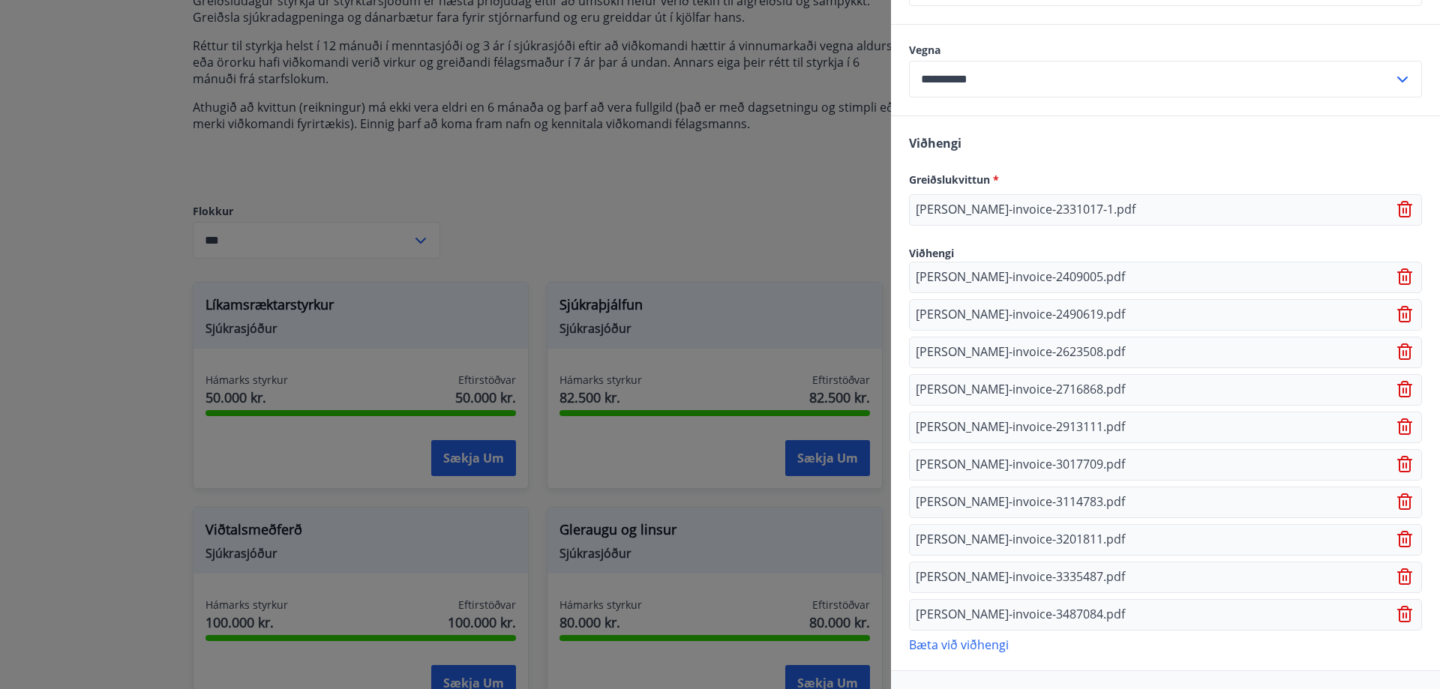
click at [973, 637] on p "Bæta við viðhengi" at bounding box center [1165, 644] width 513 height 15
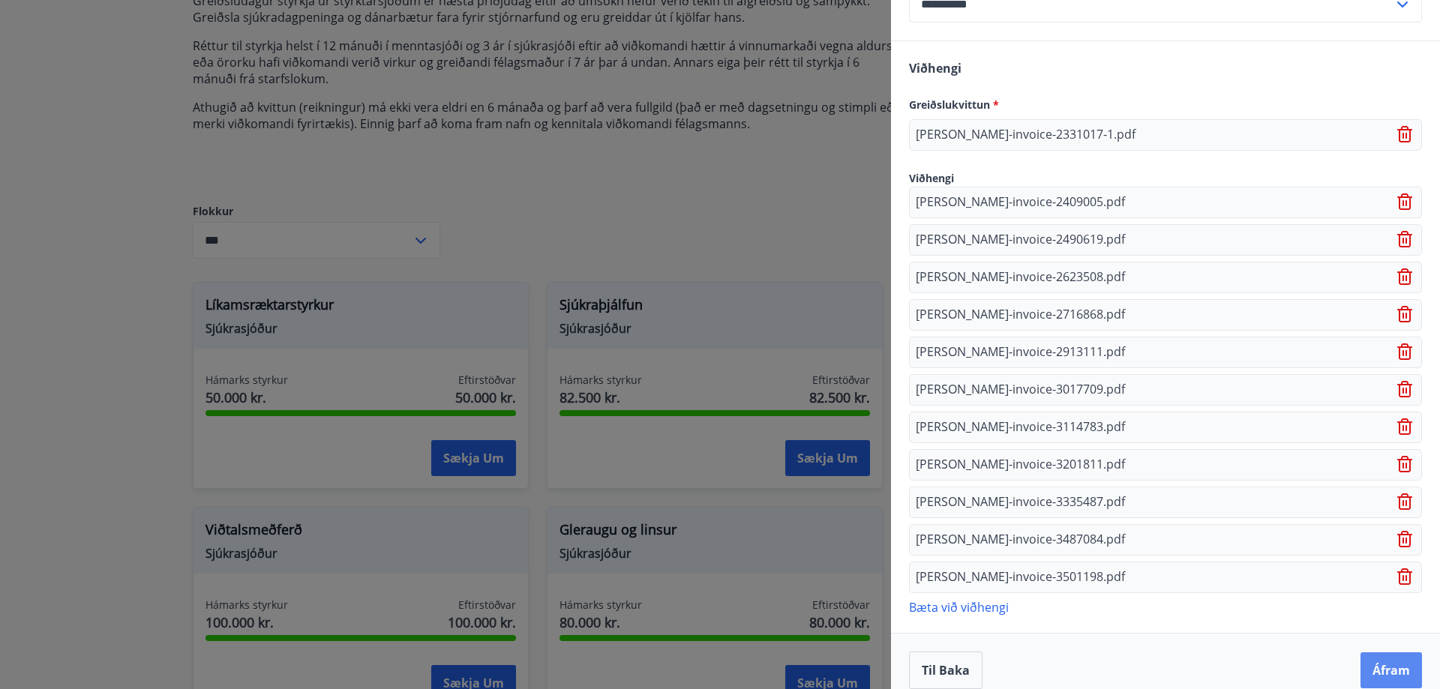
click at [1383, 659] on button "Áfram" at bounding box center [1392, 671] width 62 height 36
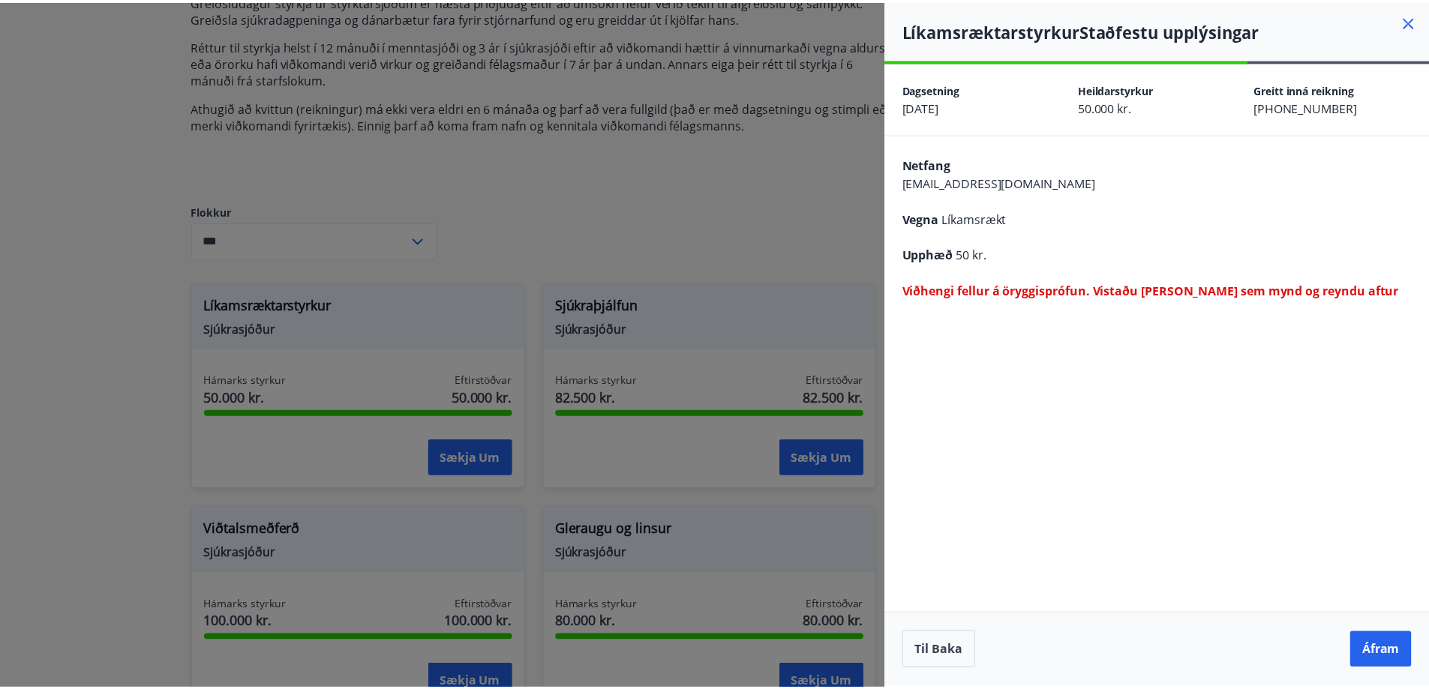
scroll to position [0, 0]
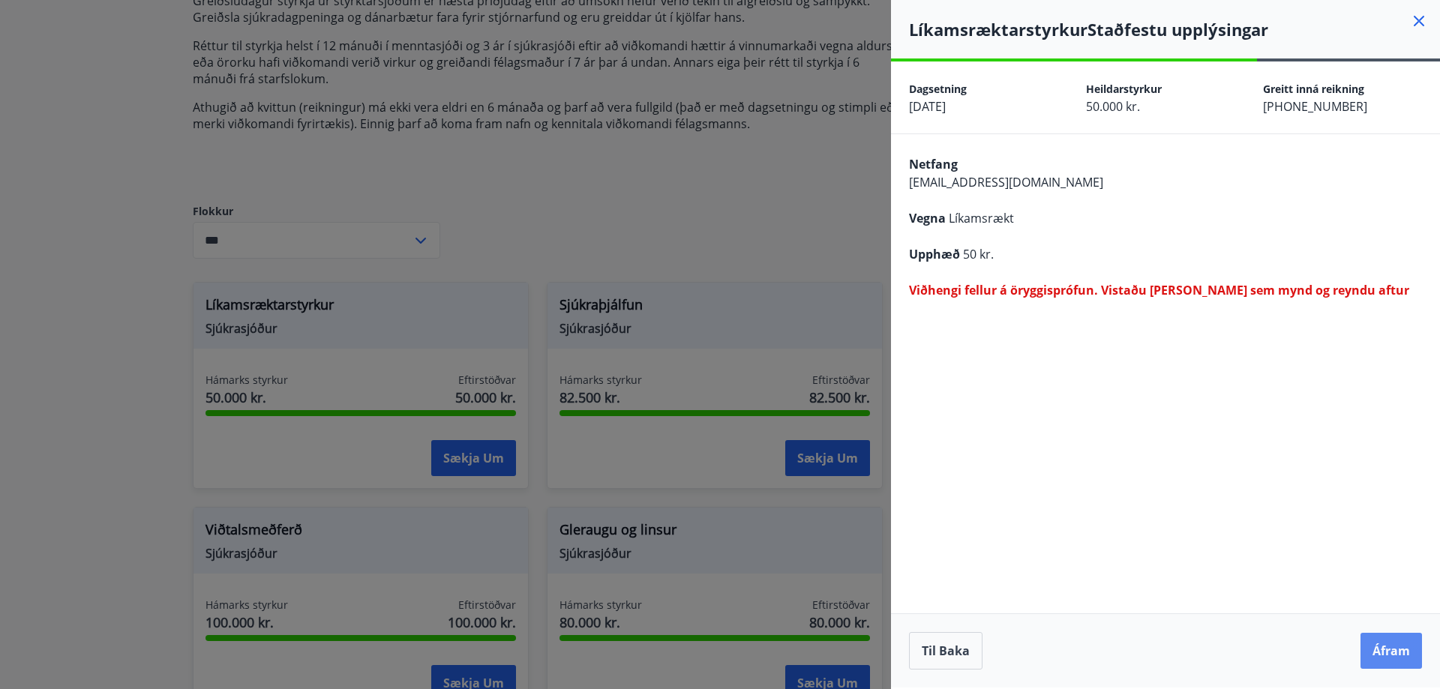
click at [1383, 648] on button "Áfram" at bounding box center [1392, 651] width 62 height 36
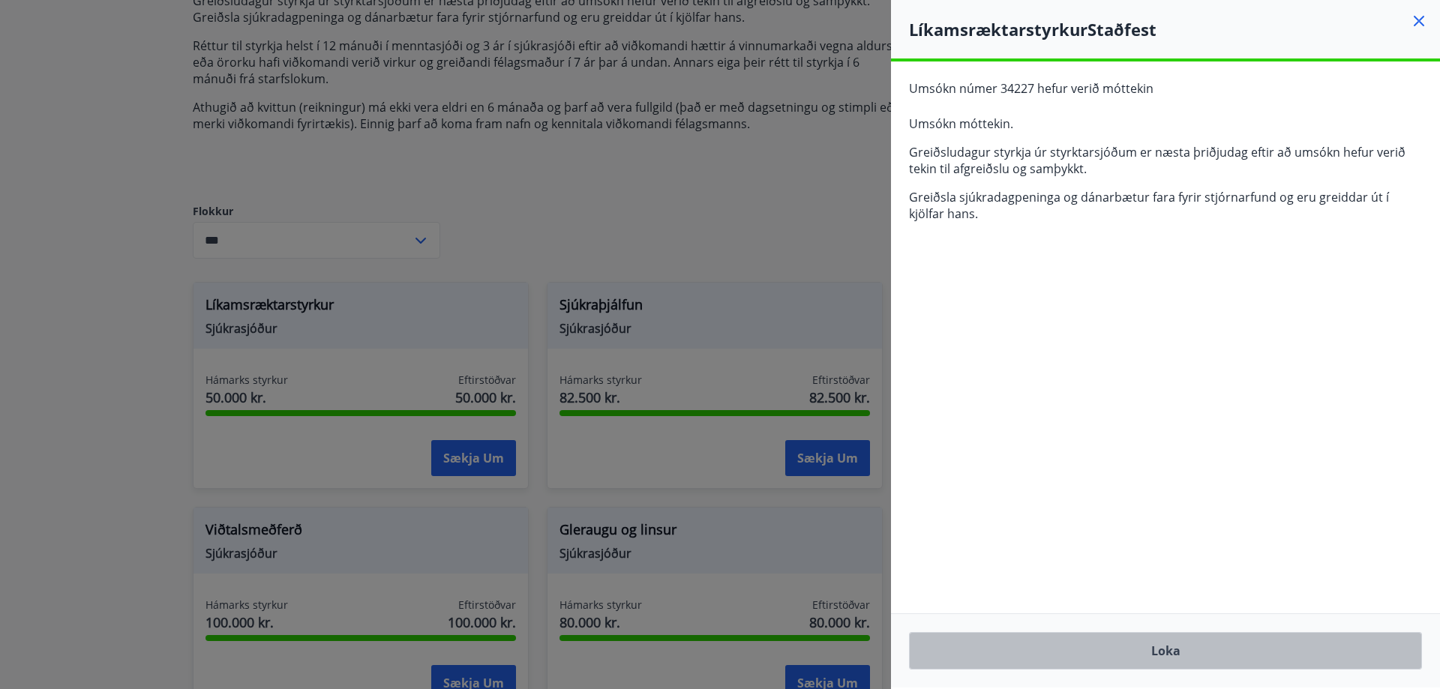
click at [1188, 650] on button "Loka" at bounding box center [1165, 651] width 513 height 38
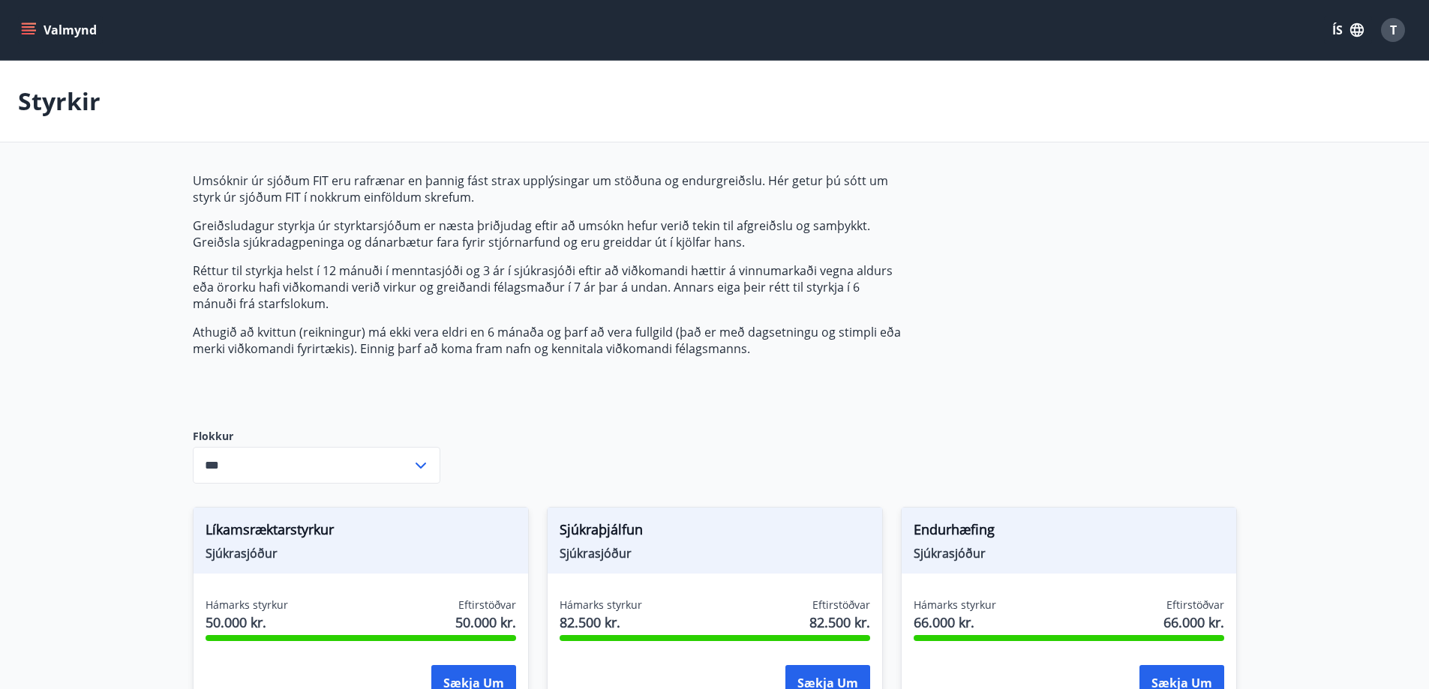
click at [30, 30] on icon "menu" at bounding box center [30, 30] width 17 height 2
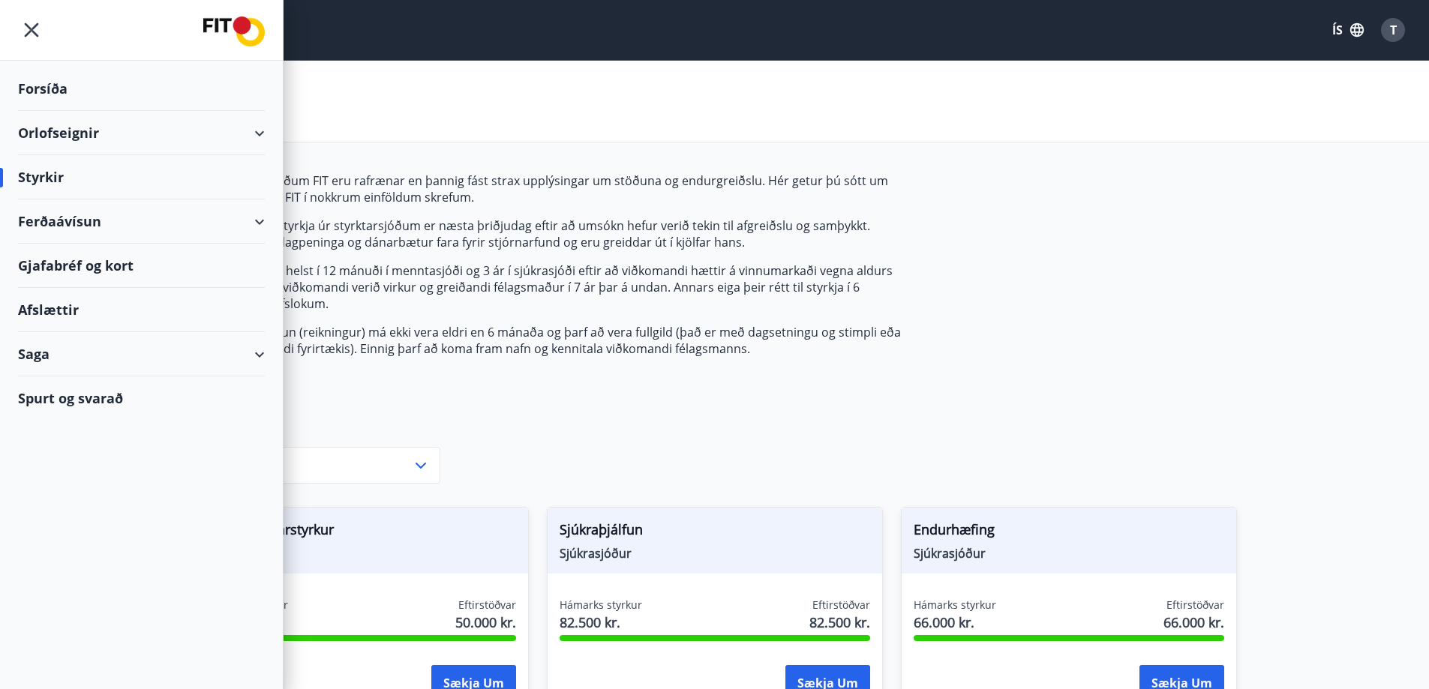
click at [260, 129] on div "Orlofseignir" at bounding box center [141, 133] width 247 height 44
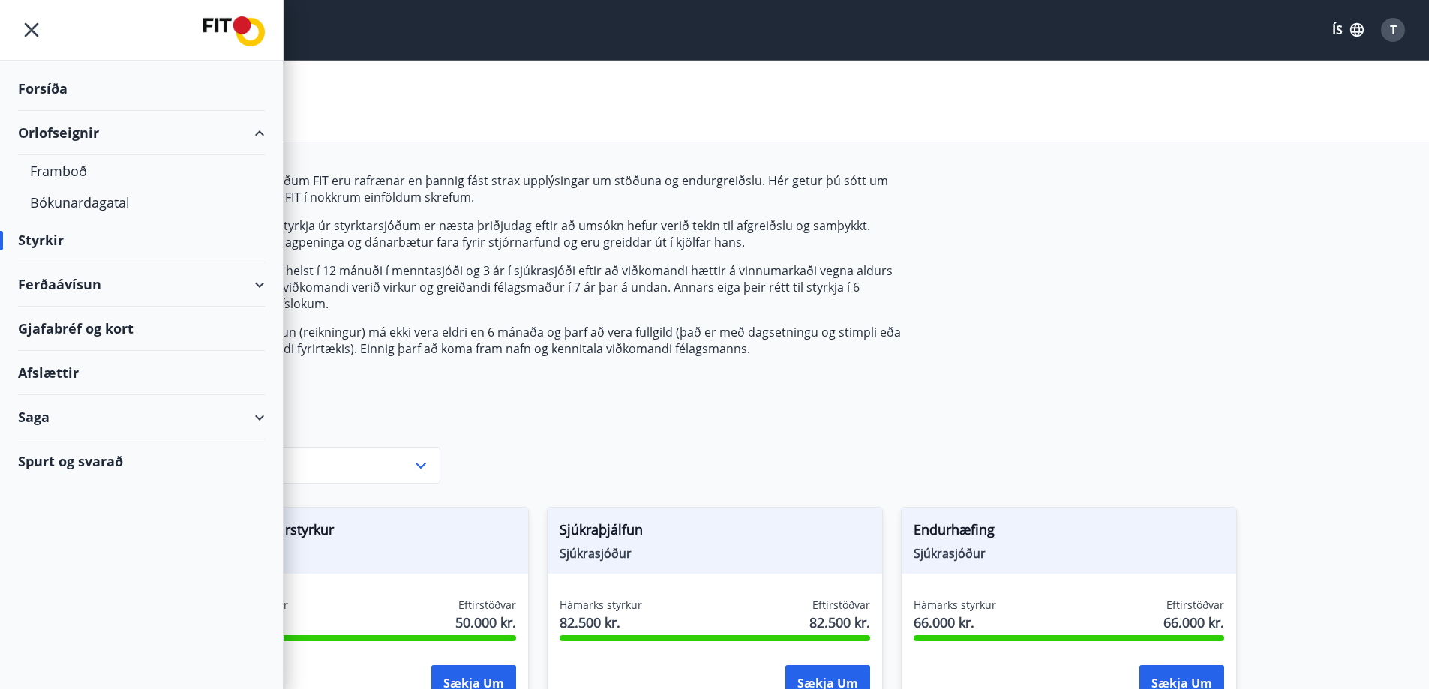
click at [29, 96] on div "Forsíða" at bounding box center [141, 89] width 247 height 44
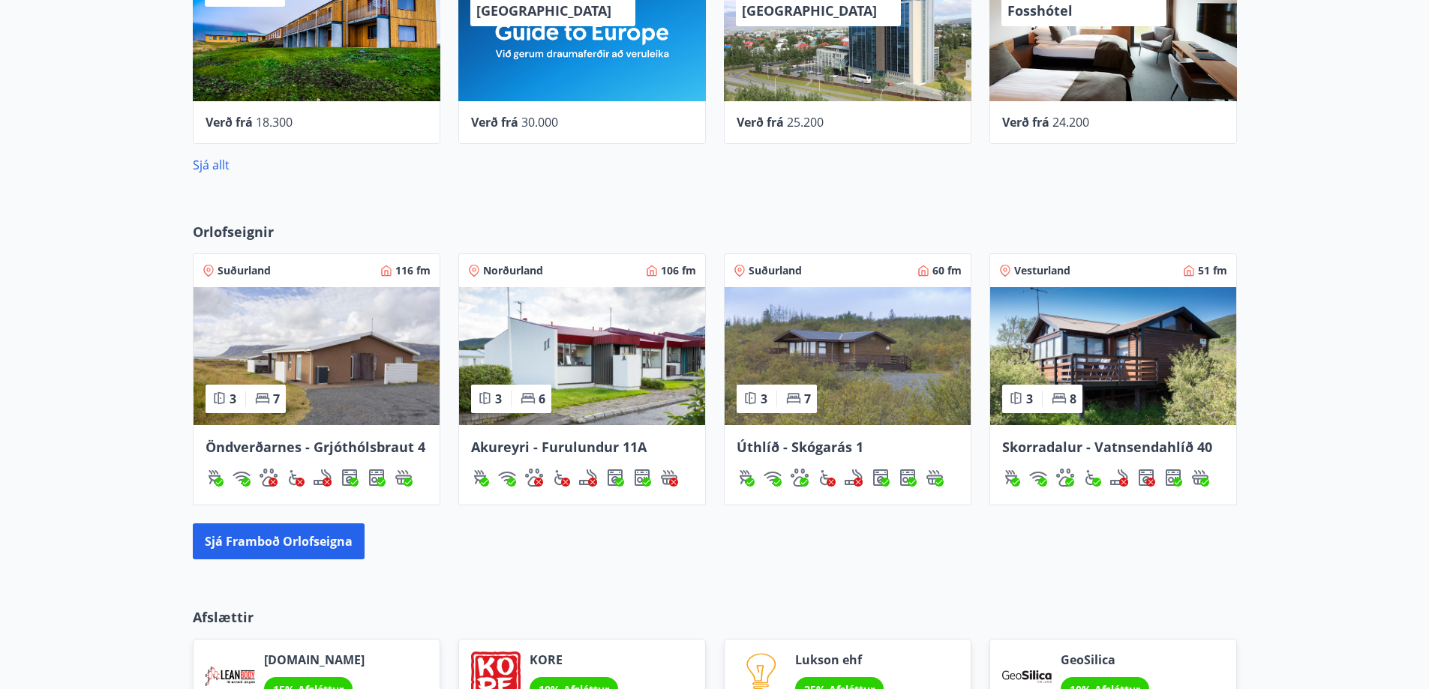
scroll to position [975, 0]
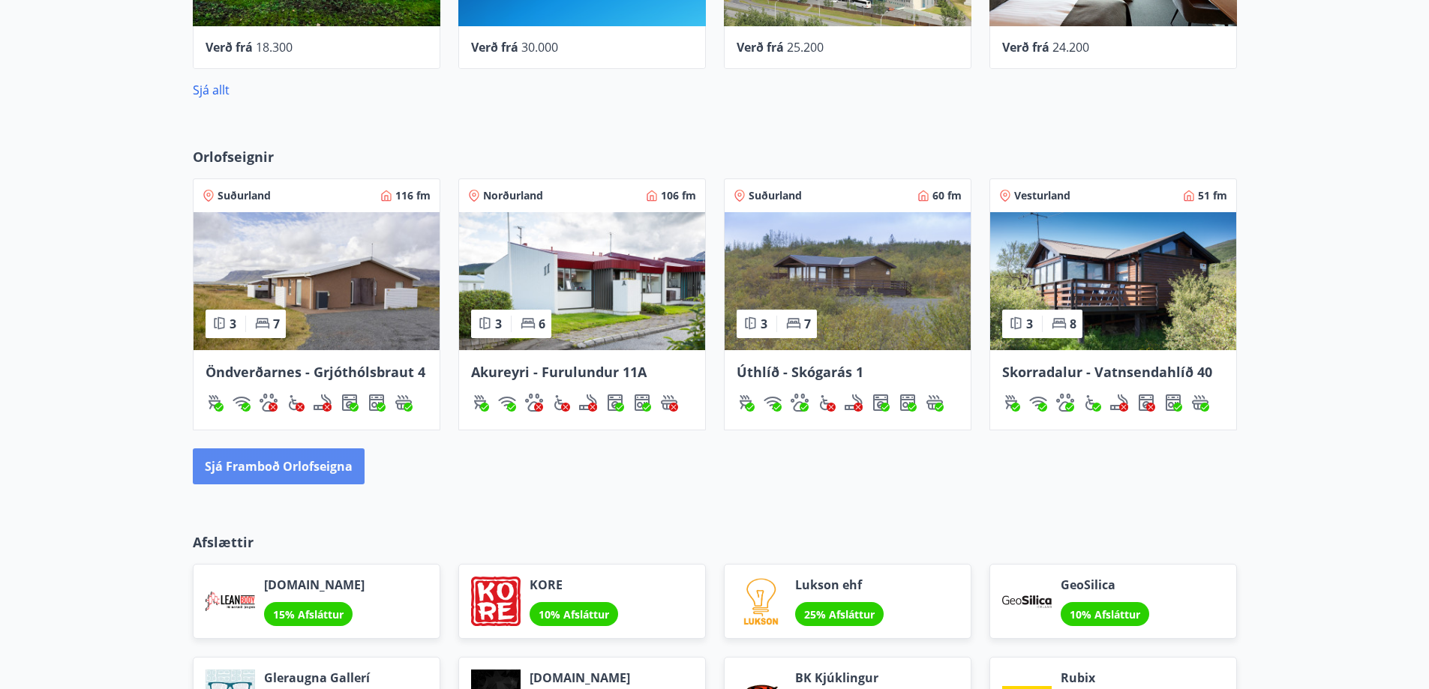
click at [348, 480] on button "Sjá framboð orlofseigna" at bounding box center [279, 467] width 172 height 36
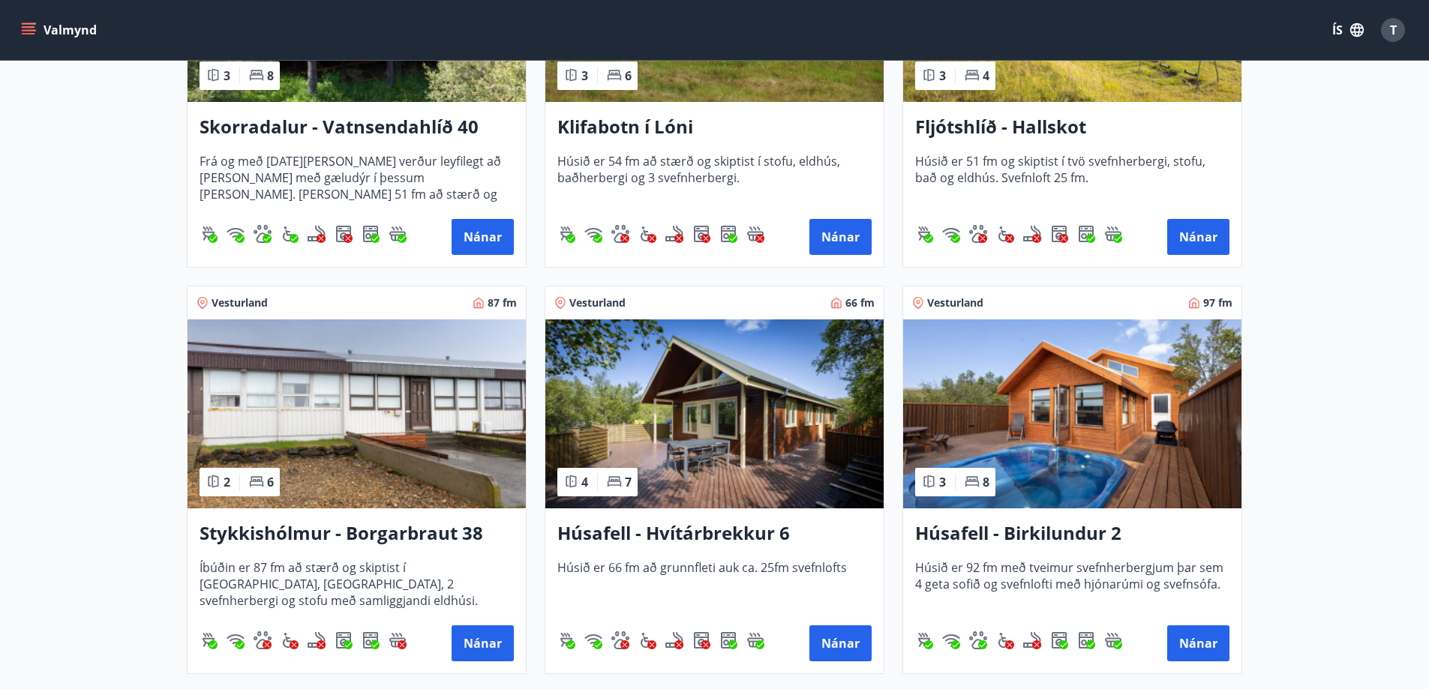
scroll to position [525, 0]
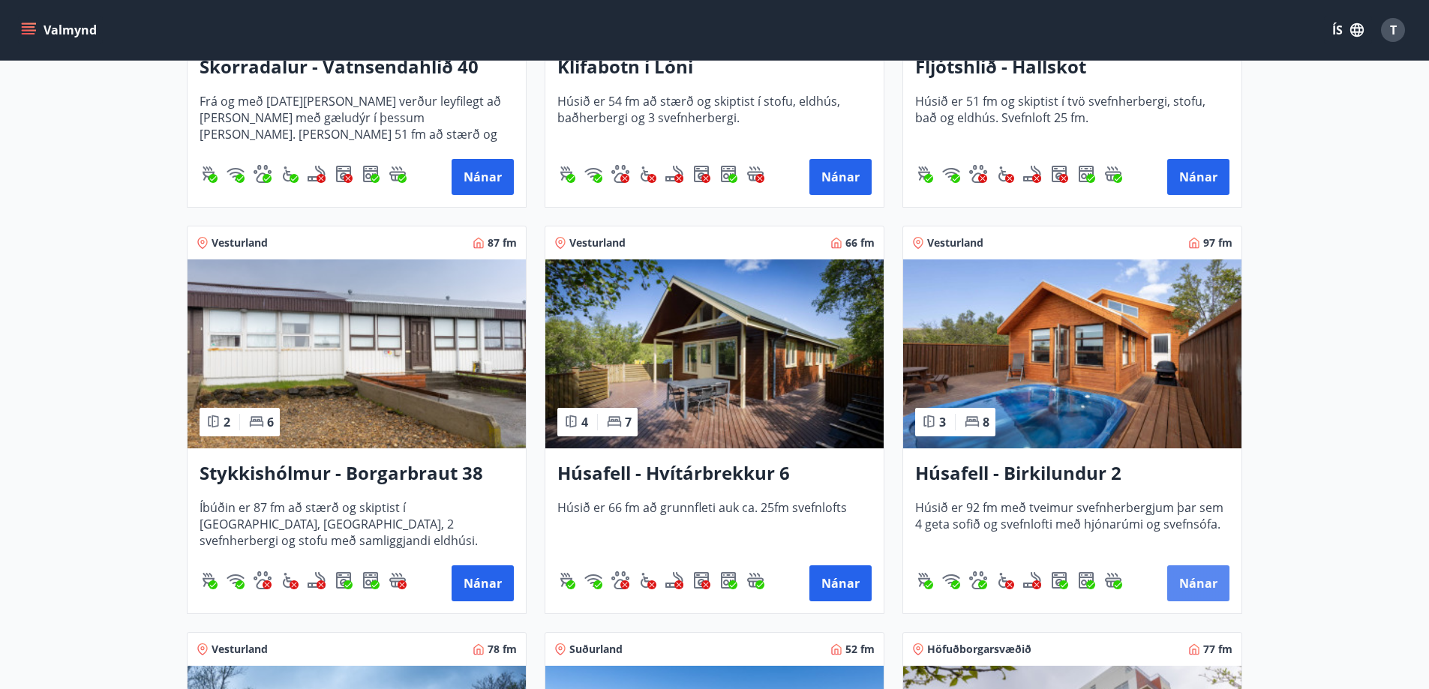
click at [1205, 578] on button "Nánar" at bounding box center [1198, 584] width 62 height 36
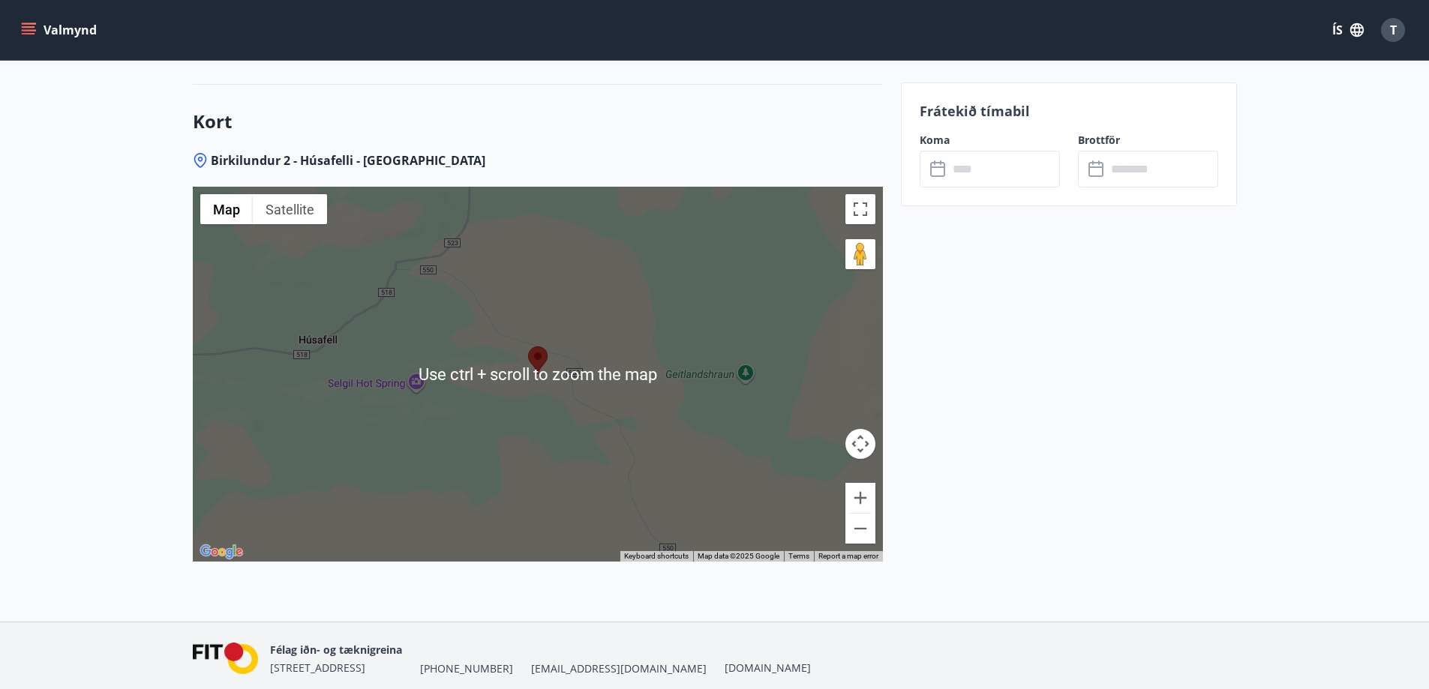
scroll to position [1857, 0]
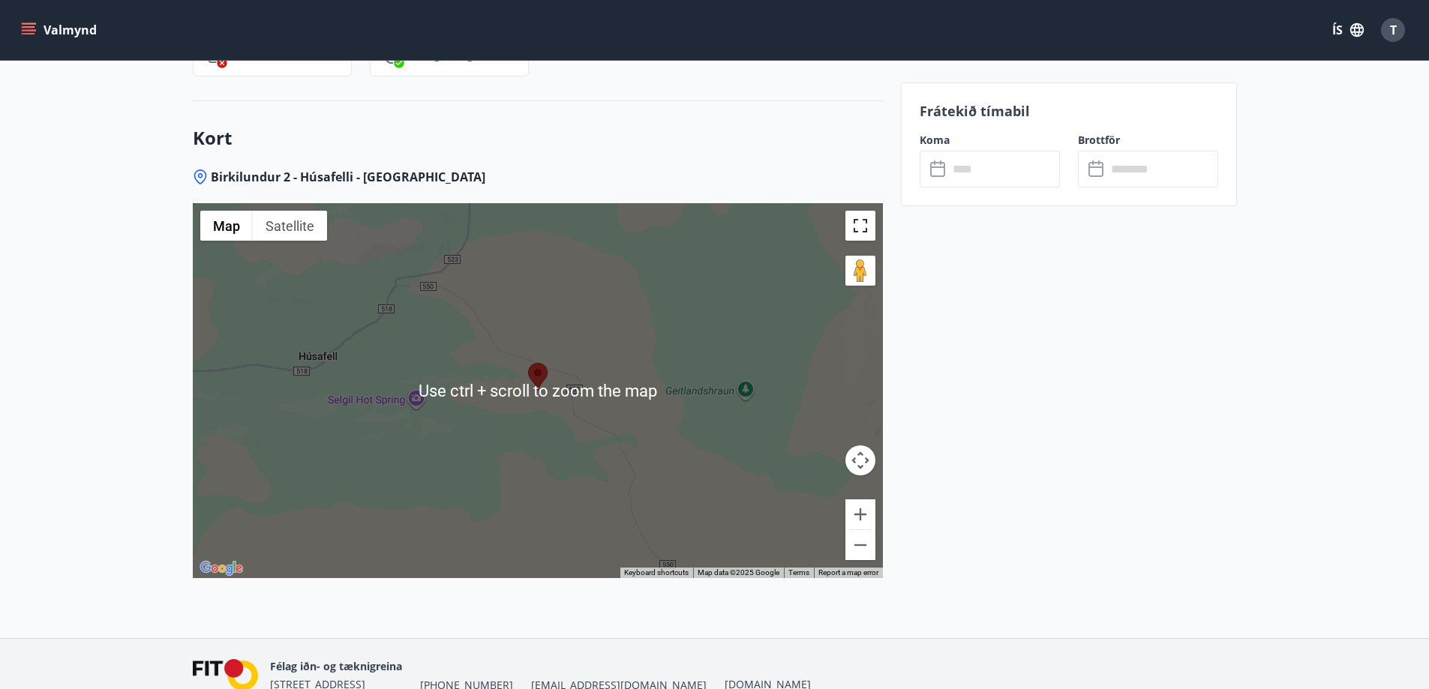
click at [863, 228] on button "Toggle fullscreen view" at bounding box center [860, 226] width 30 height 30
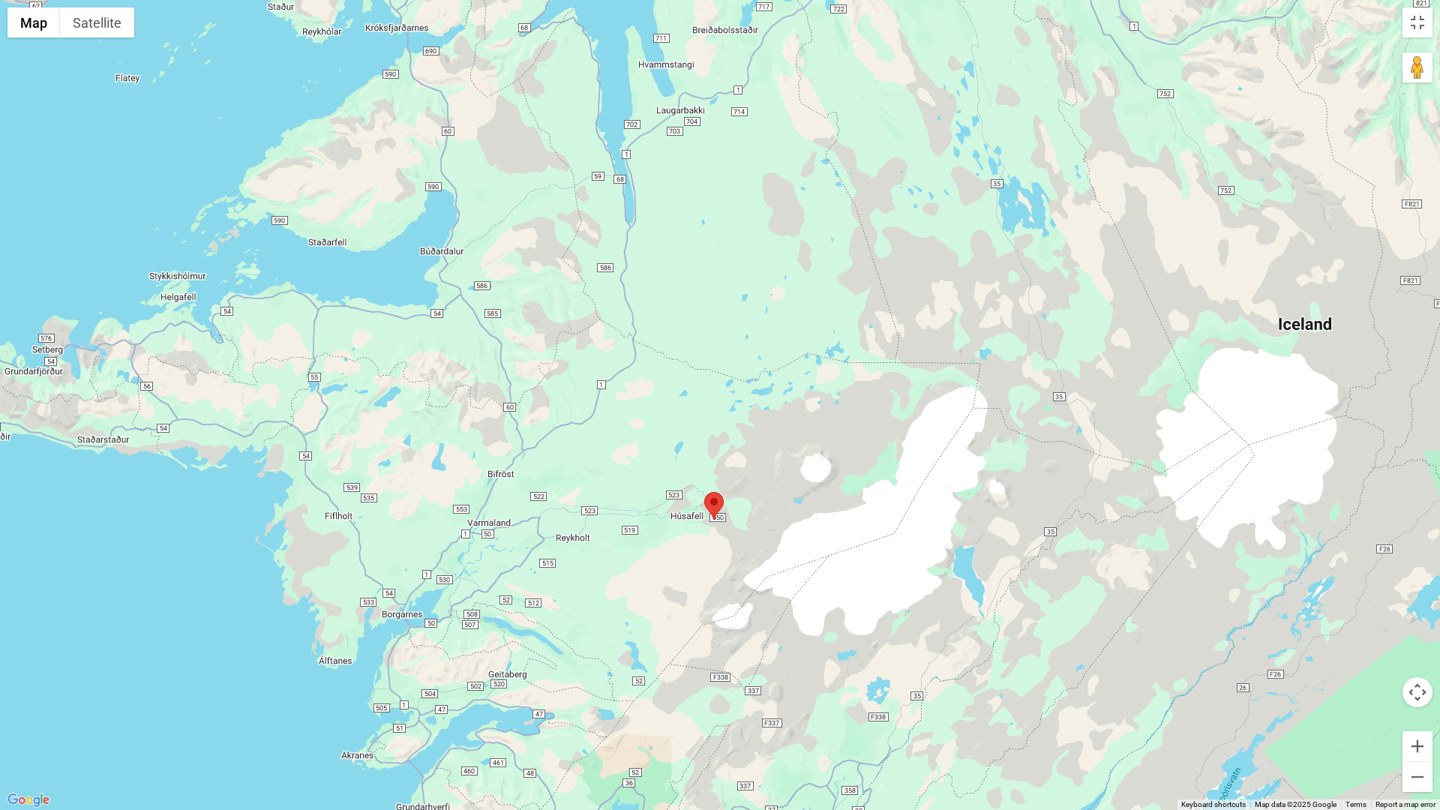
drag, startPoint x: 697, startPoint y: 620, endPoint x: 717, endPoint y: 563, distance: 59.8
click at [717, 563] on div at bounding box center [720, 405] width 1440 height 810
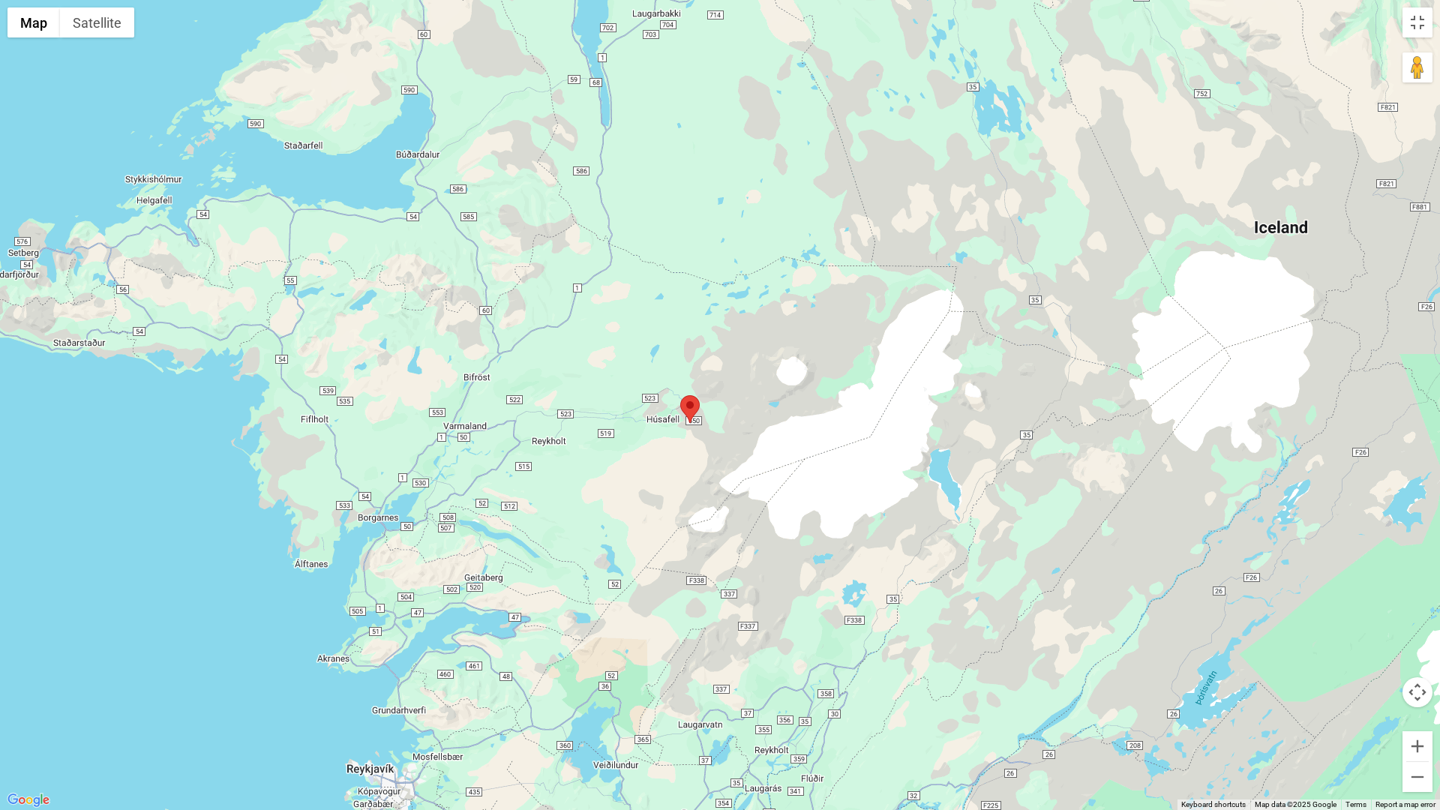
drag, startPoint x: 418, startPoint y: 757, endPoint x: 394, endPoint y: 656, distance: 103.3
click at [394, 656] on div at bounding box center [720, 405] width 1440 height 810
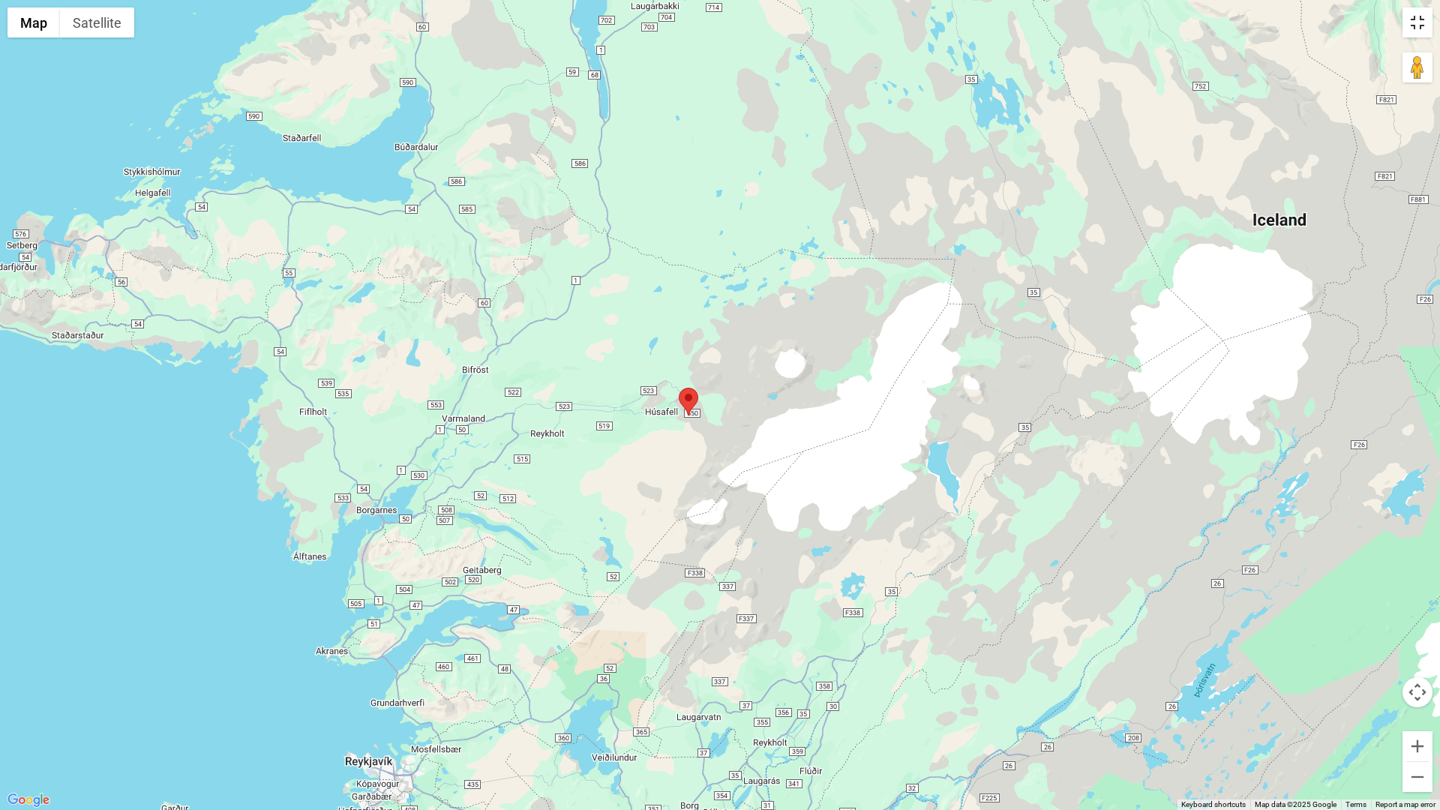
click at [1419, 13] on button "Toggle fullscreen view" at bounding box center [1418, 23] width 30 height 30
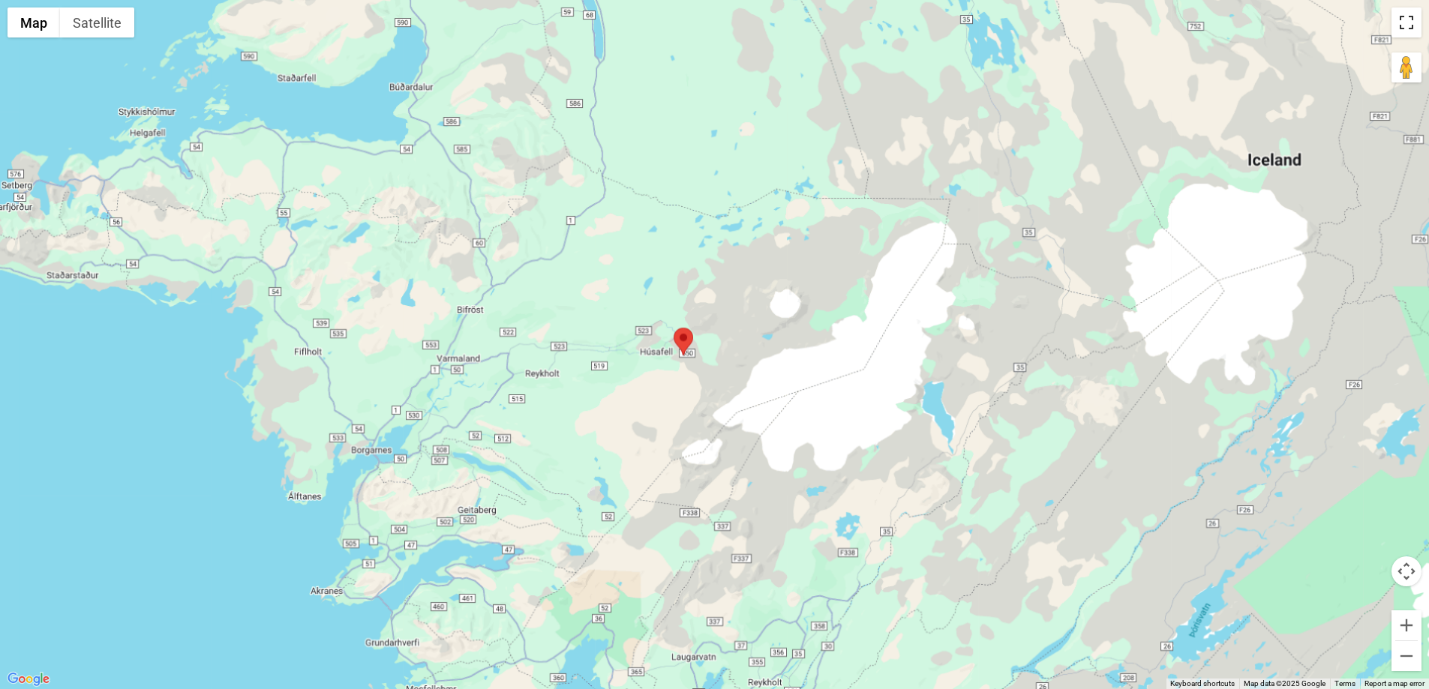
scroll to position [0, 0]
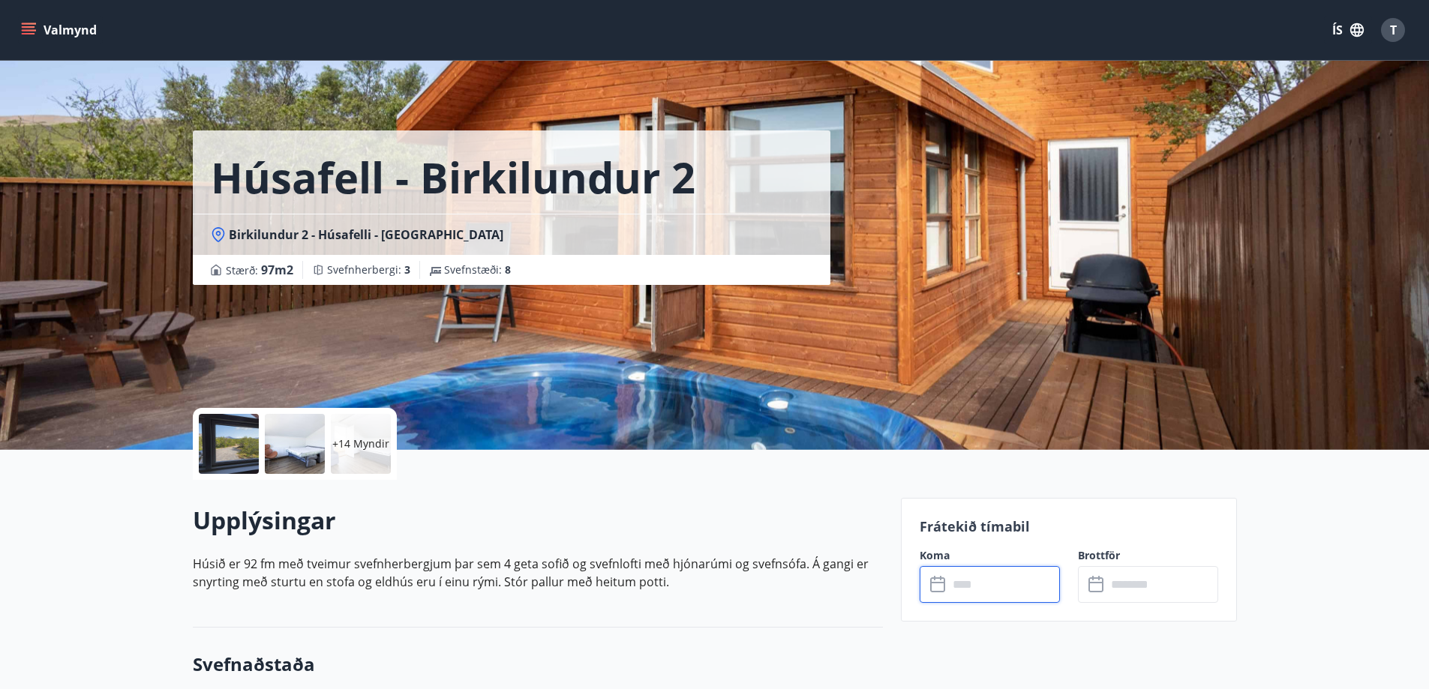
click at [948, 581] on input "text" at bounding box center [1004, 584] width 112 height 37
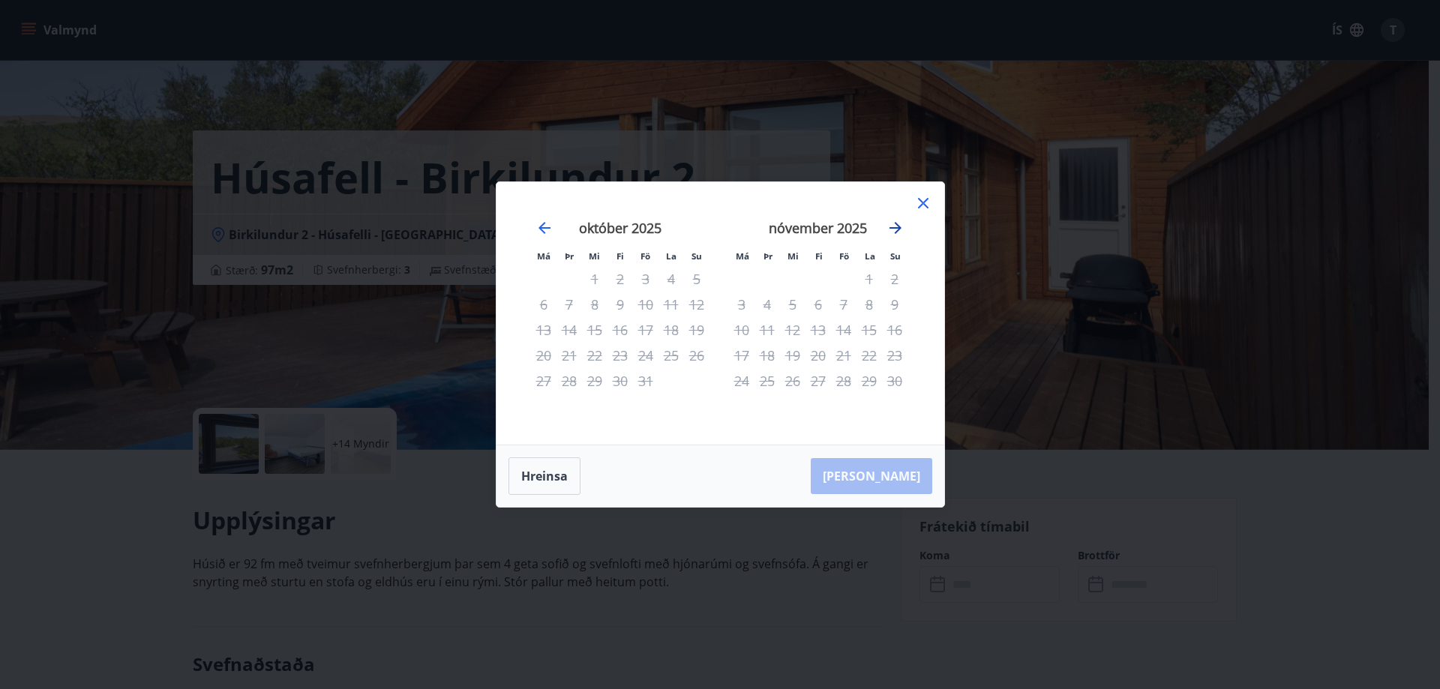
click at [891, 227] on icon "Move forward to switch to the next month." at bounding box center [896, 228] width 12 height 12
click at [918, 206] on icon at bounding box center [923, 203] width 18 height 18
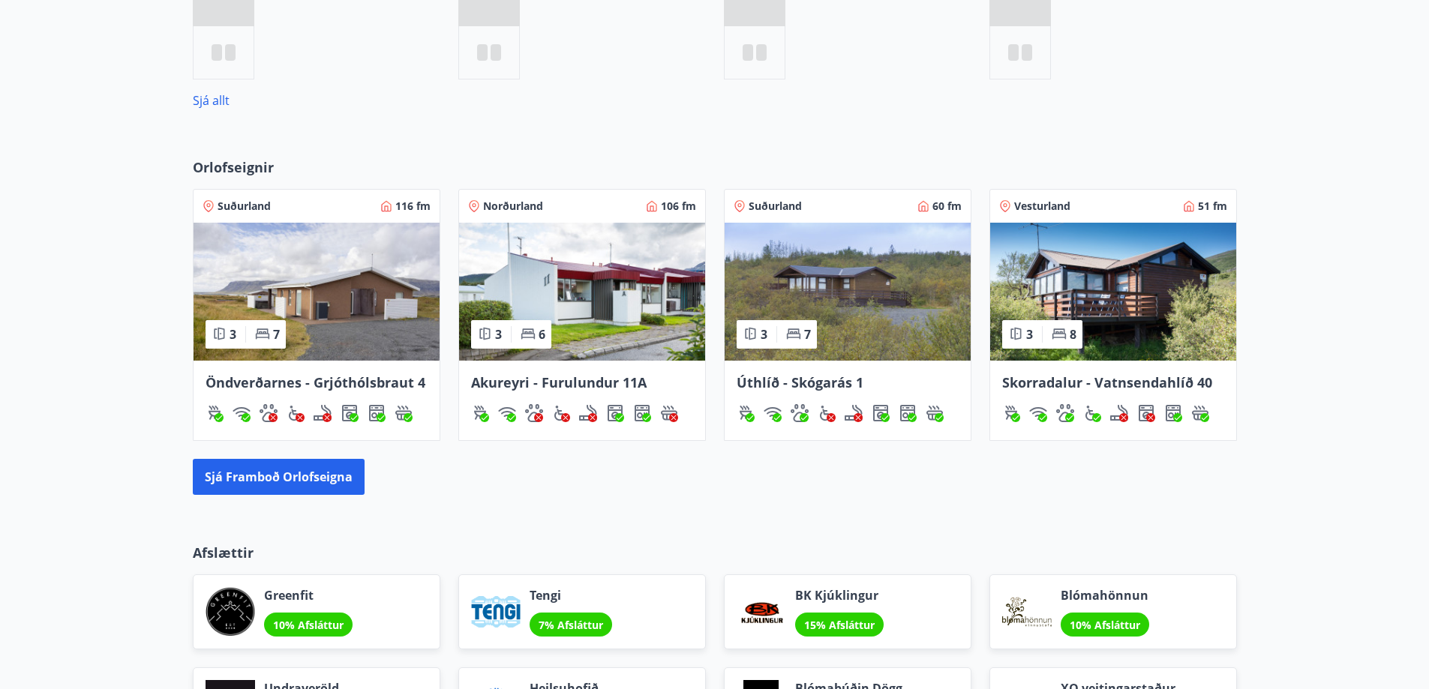
scroll to position [911, 0]
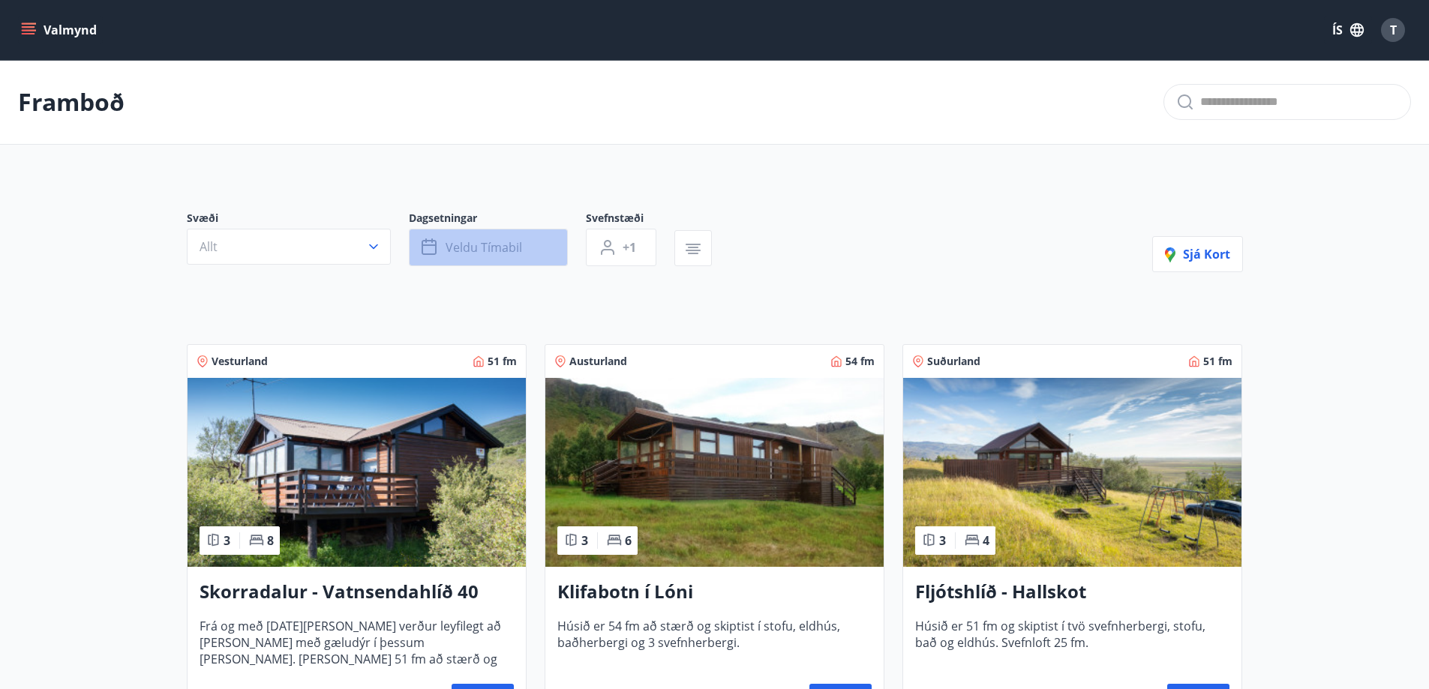
click at [428, 246] on icon "button" at bounding box center [429, 246] width 15 height 2
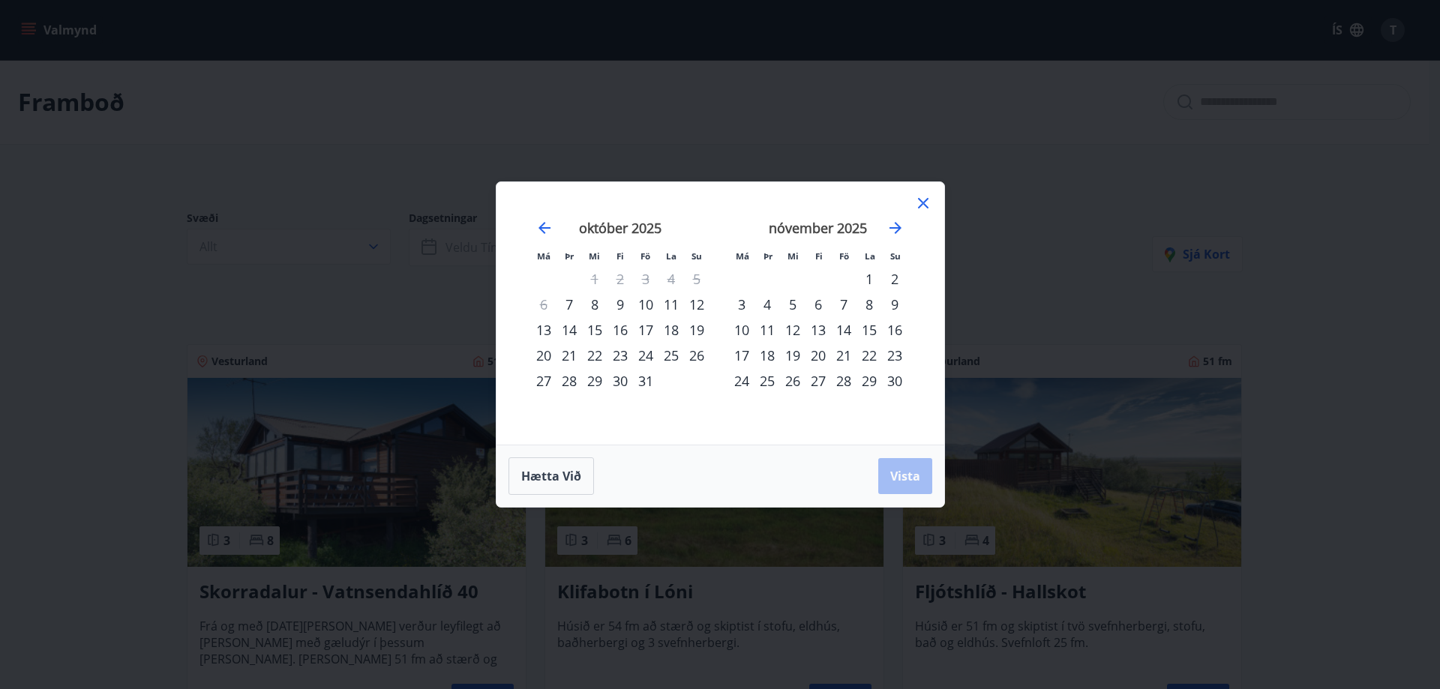
click at [916, 204] on icon at bounding box center [923, 203] width 18 height 18
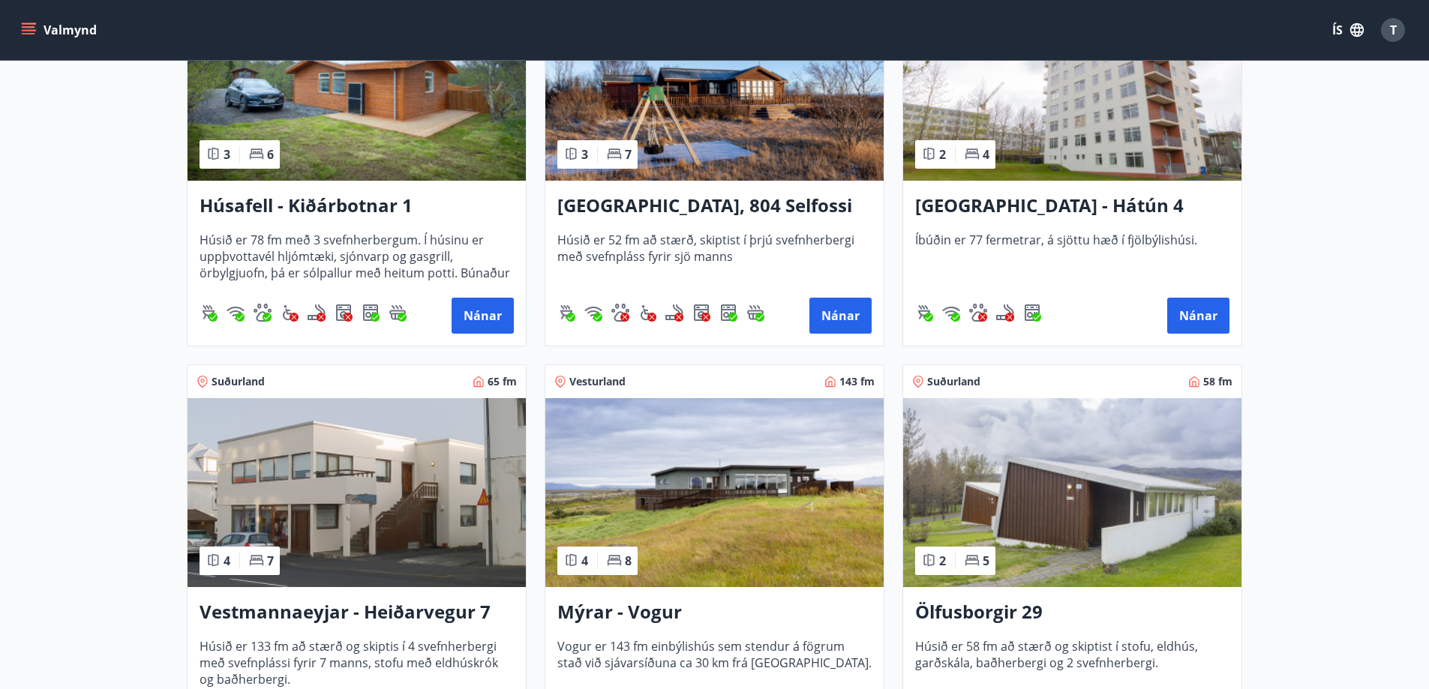
scroll to position [975, 0]
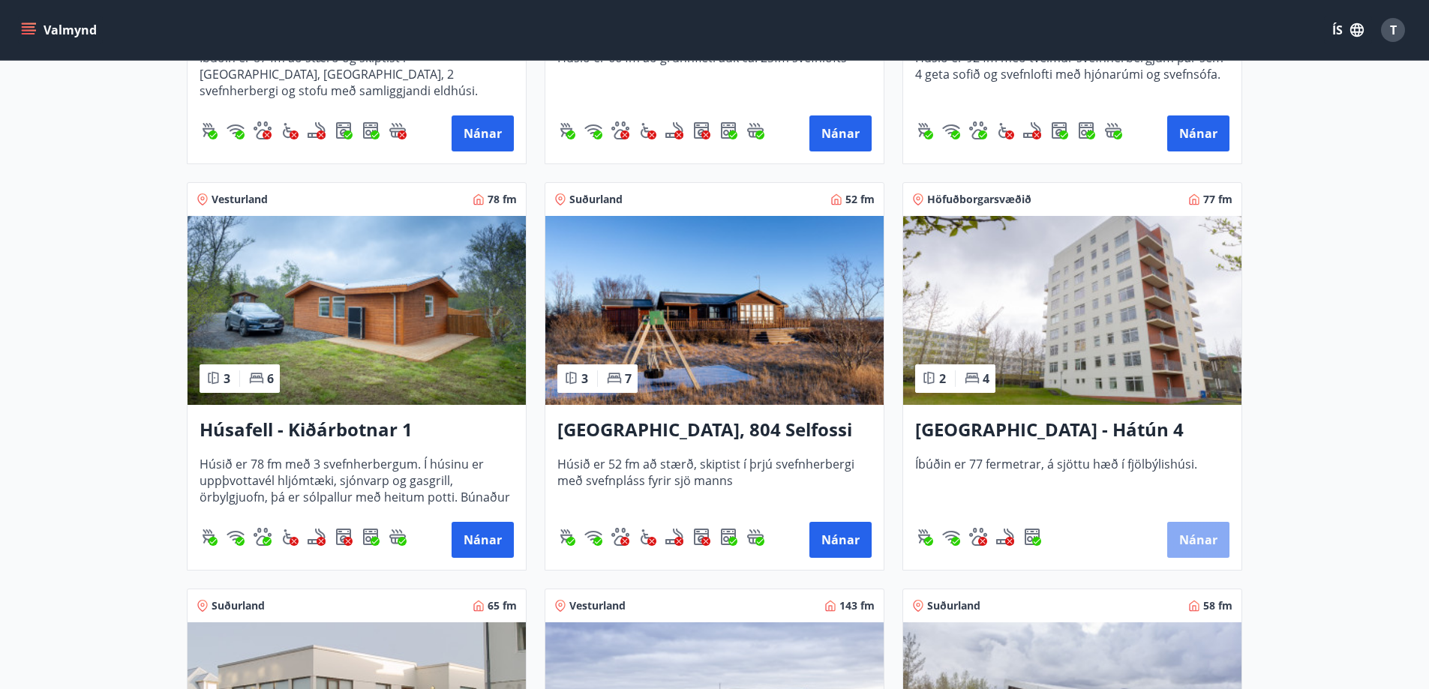
click at [1187, 533] on button "Nánar" at bounding box center [1198, 540] width 62 height 36
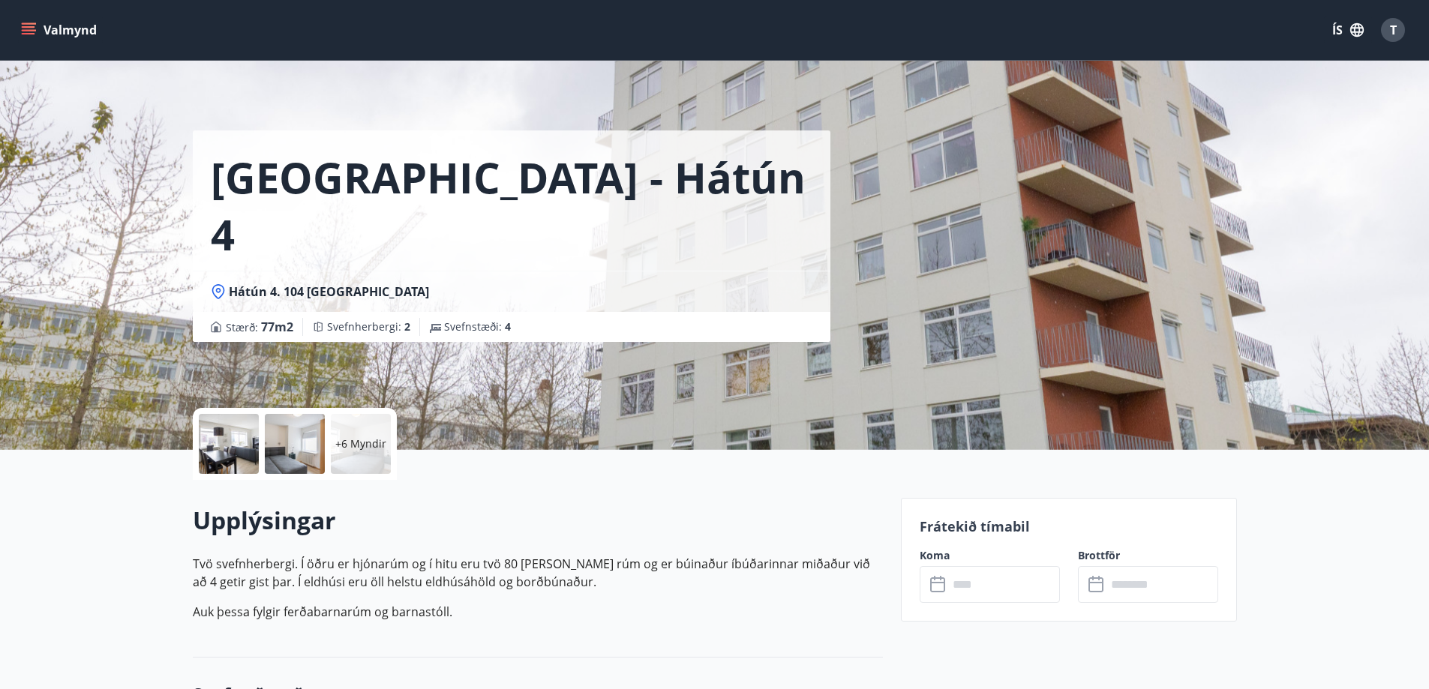
click at [973, 579] on input "text" at bounding box center [1004, 584] width 112 height 37
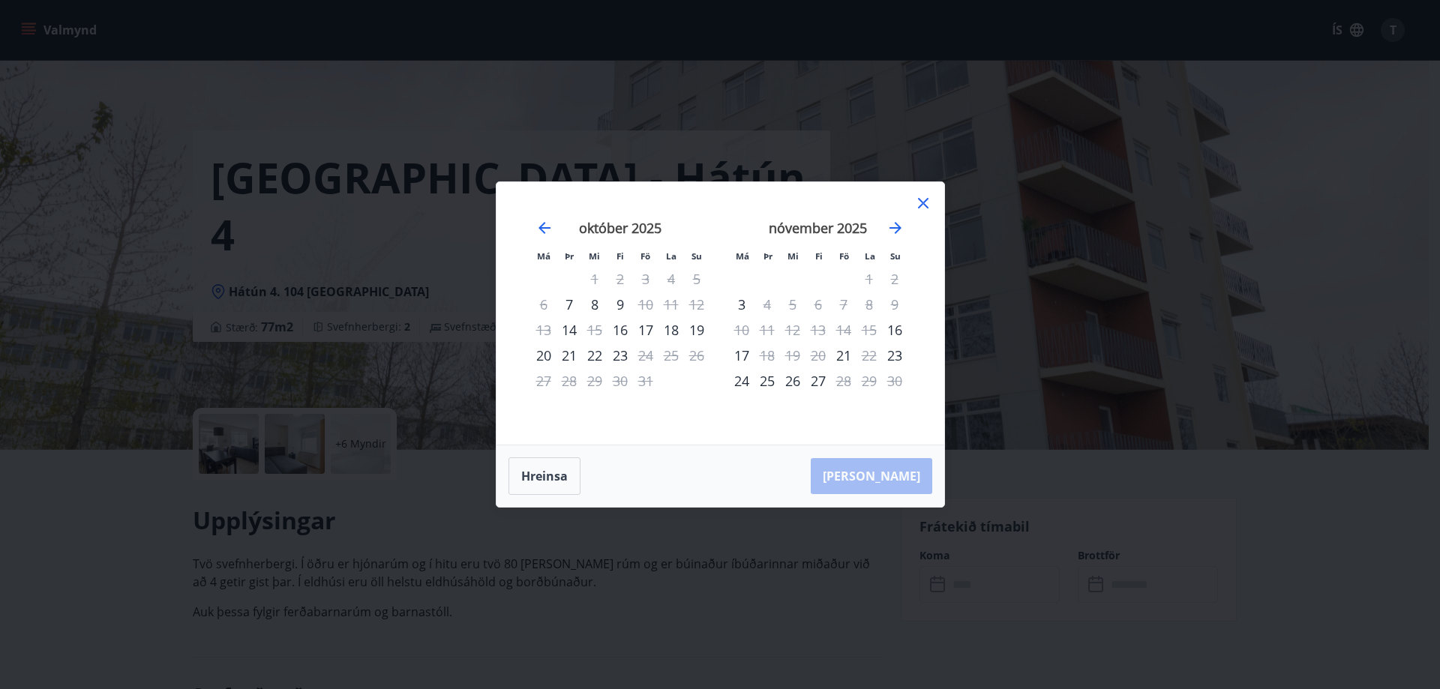
click at [673, 329] on div "18" at bounding box center [672, 330] width 26 height 26
click at [697, 327] on div "19" at bounding box center [697, 330] width 26 height 26
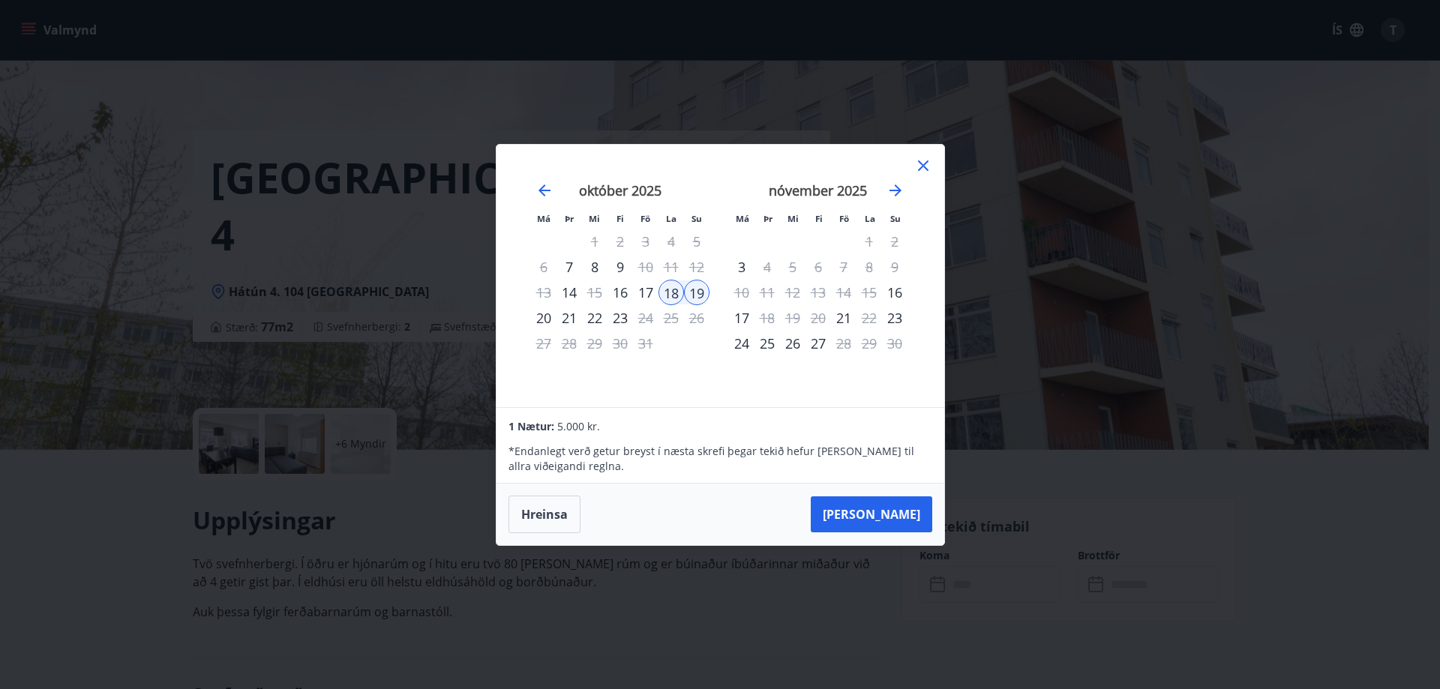
click at [541, 314] on div "20" at bounding box center [544, 318] width 26 height 26
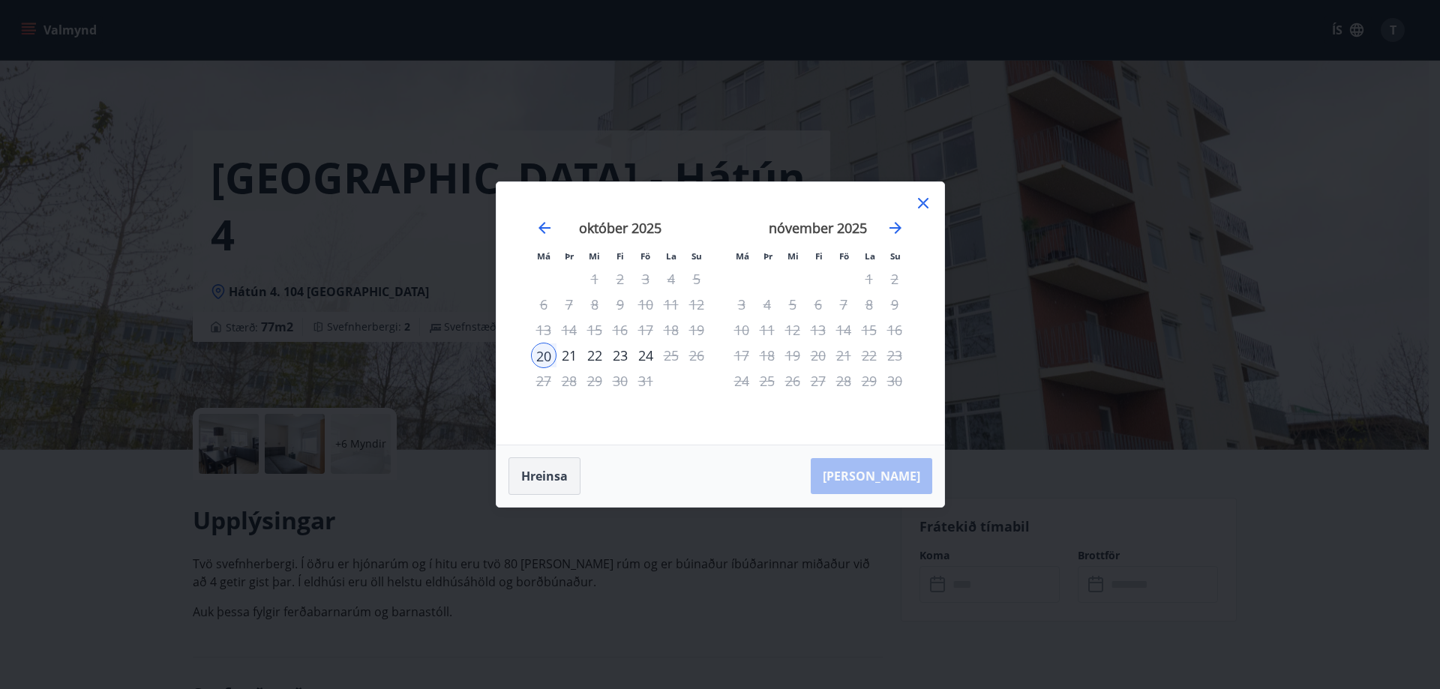
click at [569, 470] on button "Hreinsa" at bounding box center [545, 477] width 72 height 38
click at [542, 224] on icon "Move backward to switch to the previous month." at bounding box center [545, 228] width 18 height 18
click at [893, 227] on icon "Move forward to switch to the next month." at bounding box center [896, 228] width 18 height 18
click at [626, 332] on div "16" at bounding box center [621, 330] width 26 height 26
click at [623, 353] on div "23" at bounding box center [621, 356] width 26 height 26
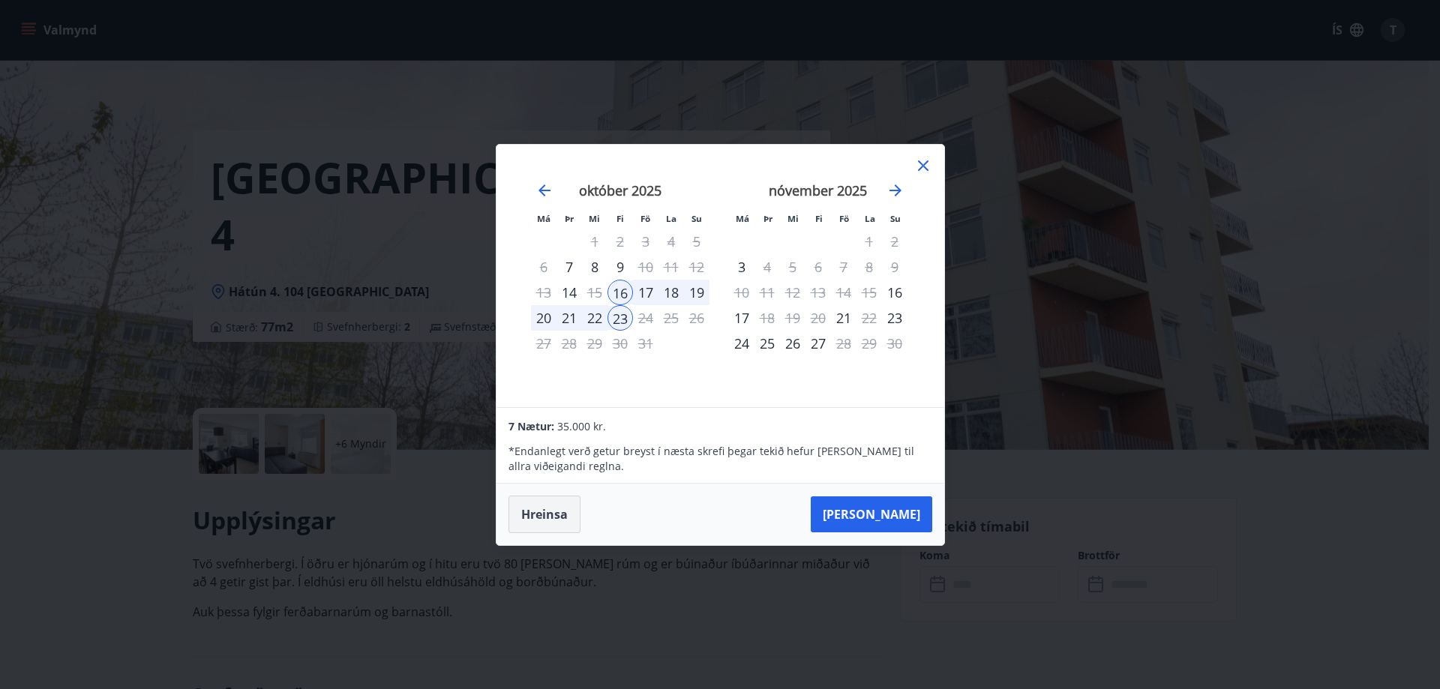
click at [564, 514] on button "Hreinsa" at bounding box center [545, 515] width 72 height 38
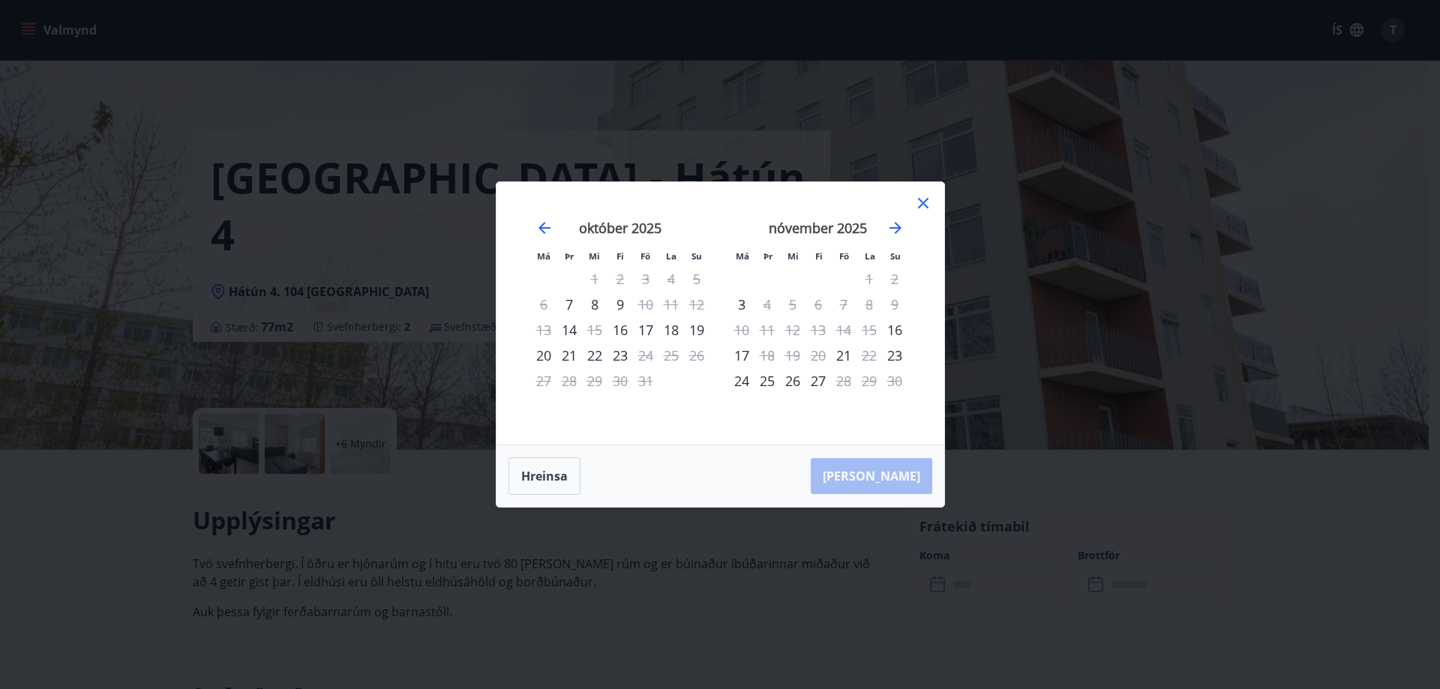
click at [923, 198] on icon at bounding box center [923, 203] width 18 height 18
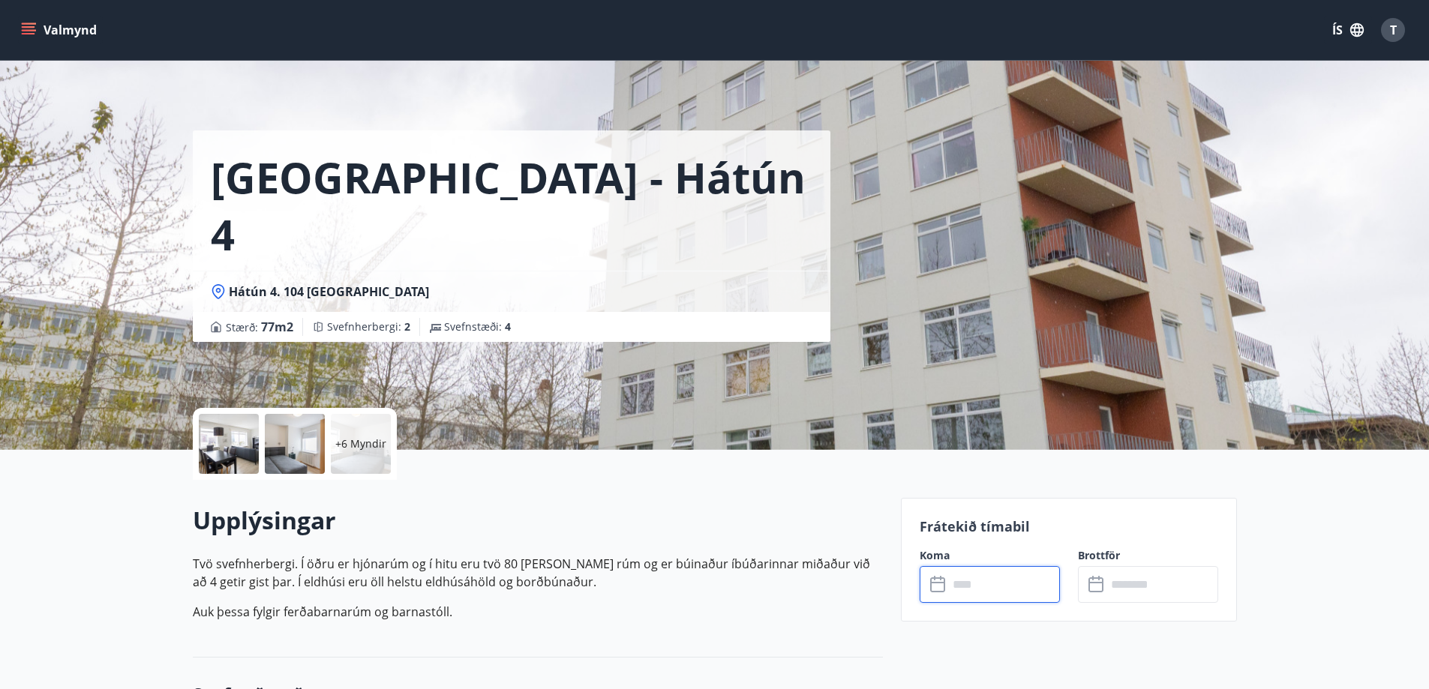
click at [1390, 32] on span "T" at bounding box center [1393, 30] width 24 height 24
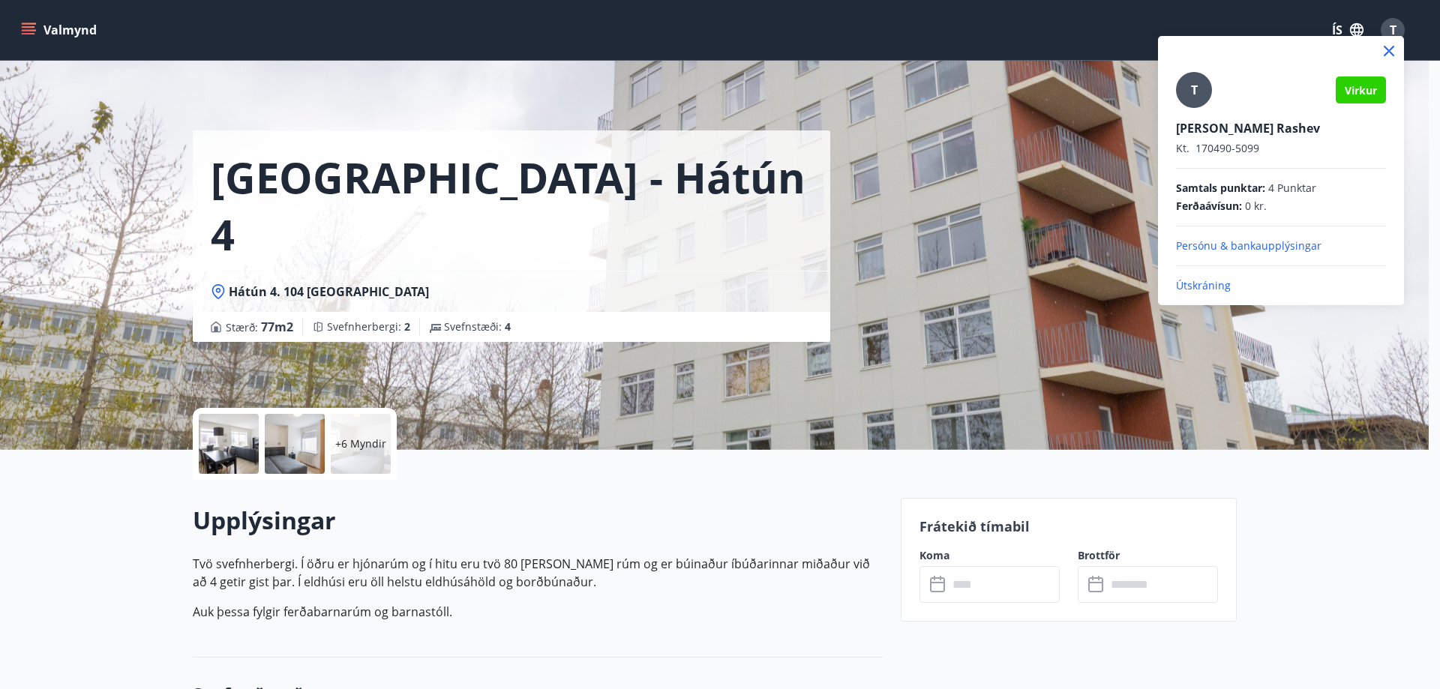
click at [1221, 281] on p "Útskráning" at bounding box center [1281, 285] width 210 height 15
click at [1392, 47] on icon at bounding box center [1389, 51] width 11 height 11
